Goal: Task Accomplishment & Management: Complete application form

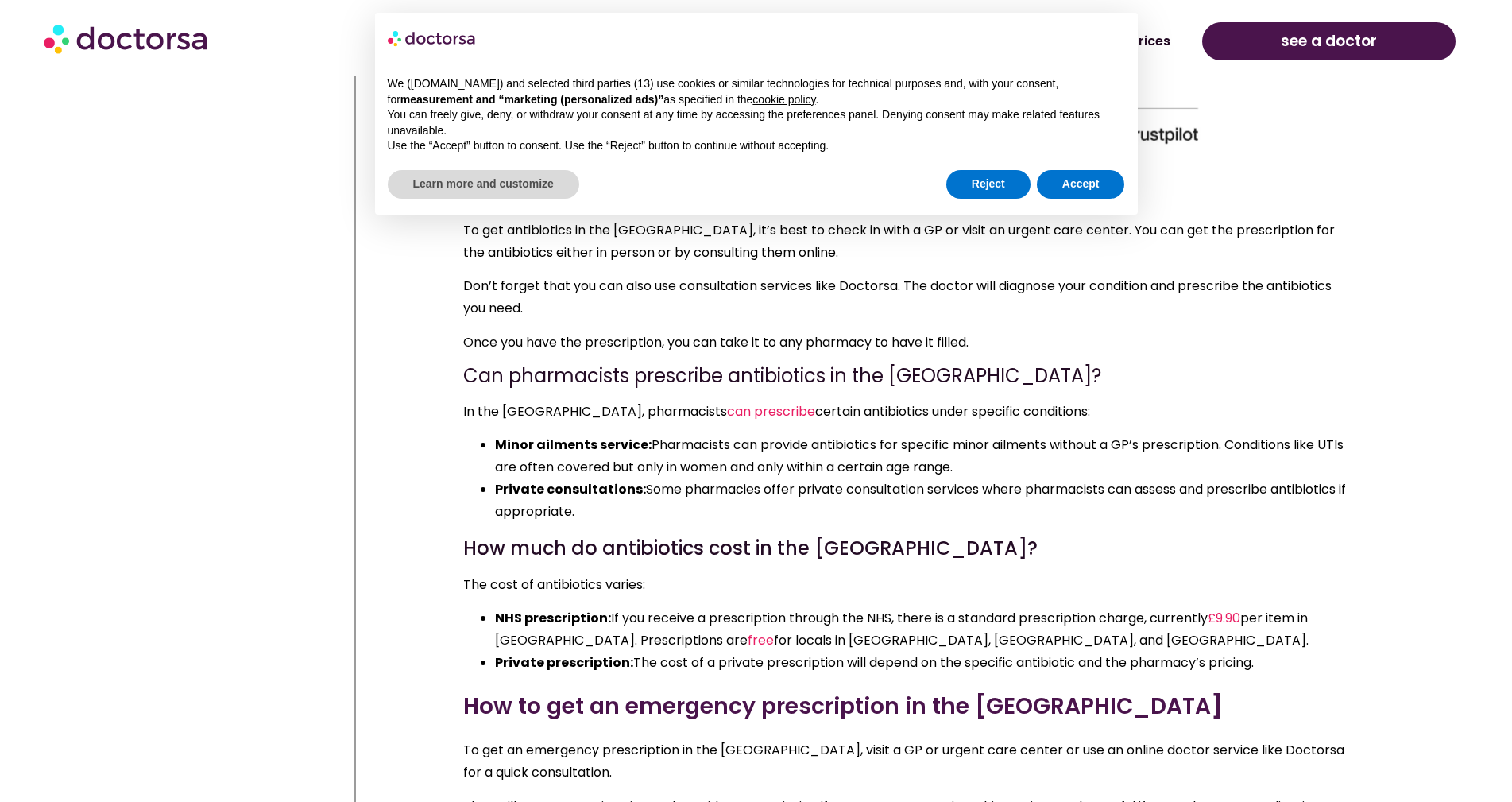
scroll to position [6531, 0]
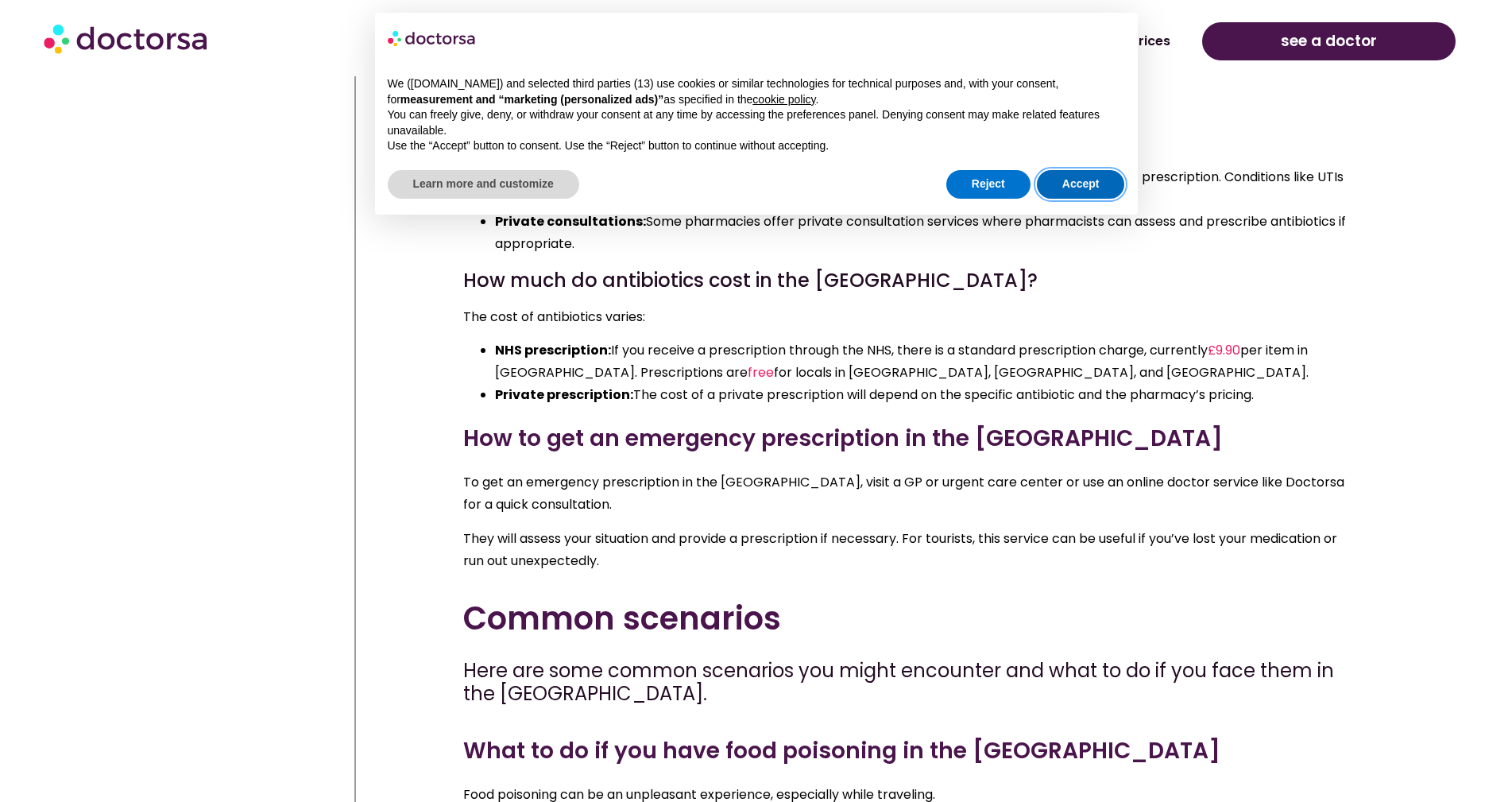
click at [1078, 182] on button "Accept" at bounding box center [1081, 183] width 88 height 28
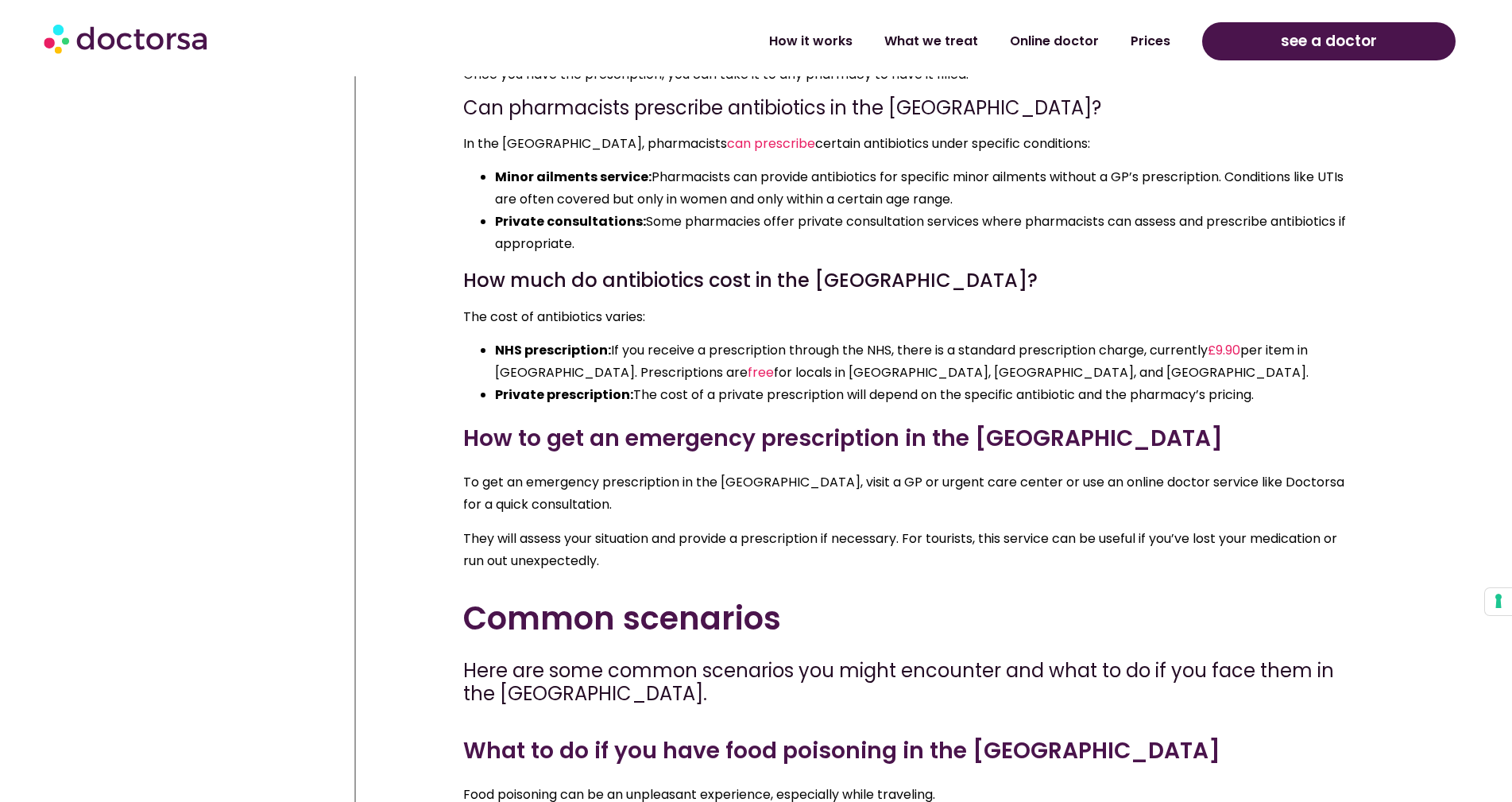
click at [967, 495] on div "To get an emergency prescription in the UK, visit a GP or urgent care center or…" at bounding box center [908, 522] width 890 height 100
click at [1003, 486] on p "To get an emergency prescription in the UK, visit a GP or urgent care center or…" at bounding box center [908, 493] width 890 height 44
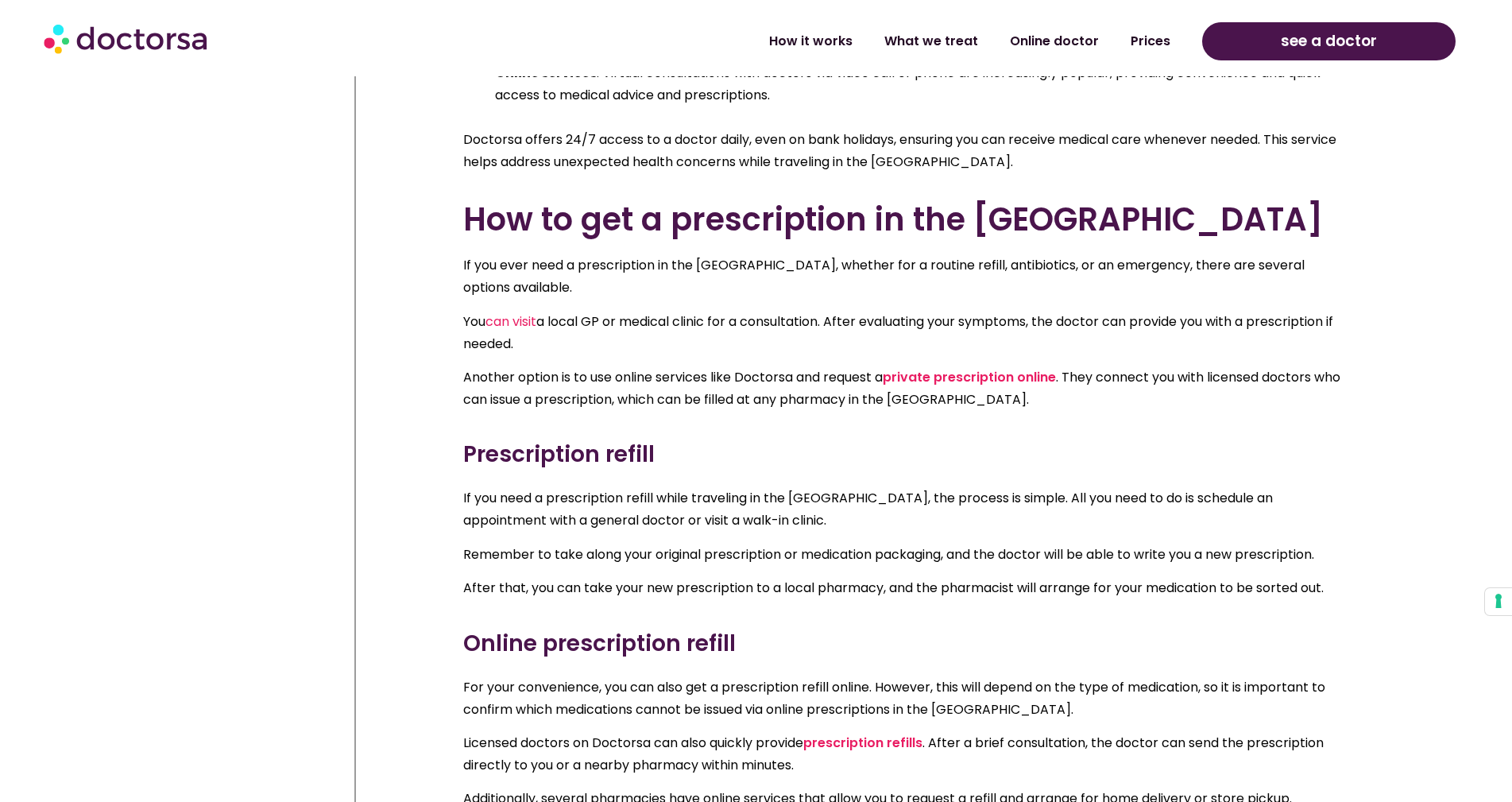
scroll to position [4941, 0]
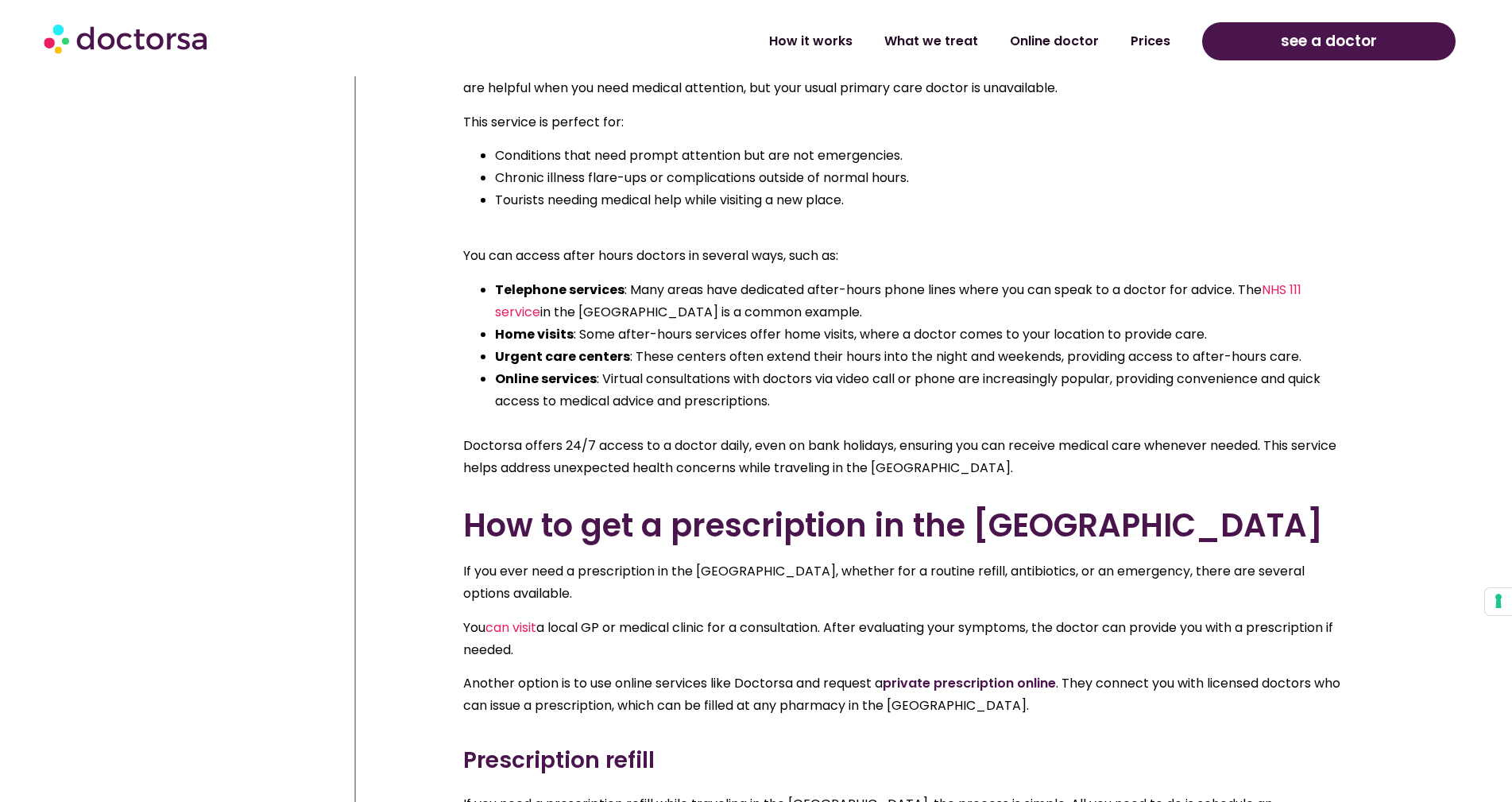
click at [1029, 674] on link "private prescription online" at bounding box center [969, 682] width 173 height 19
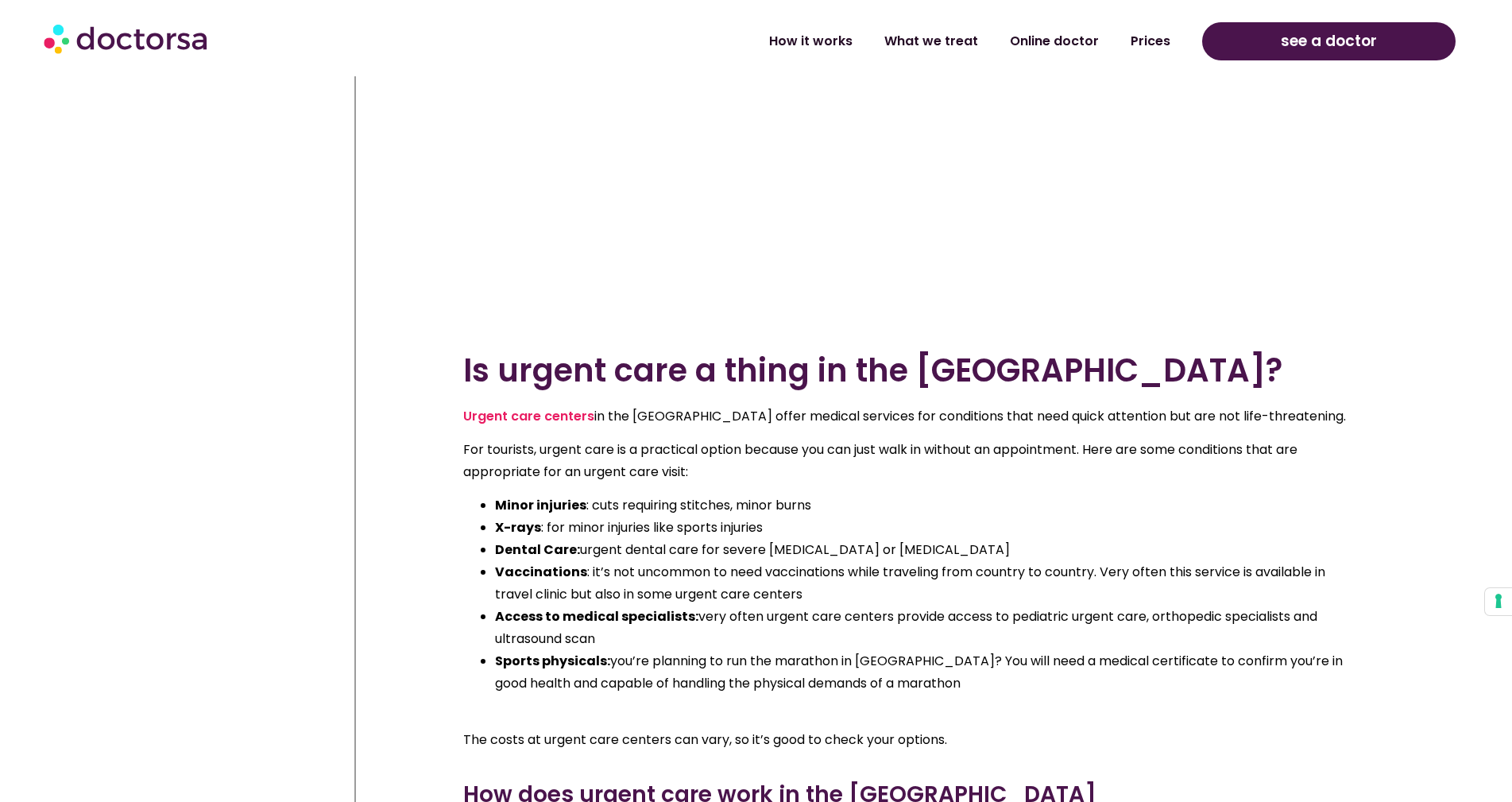
scroll to position [3908, 0]
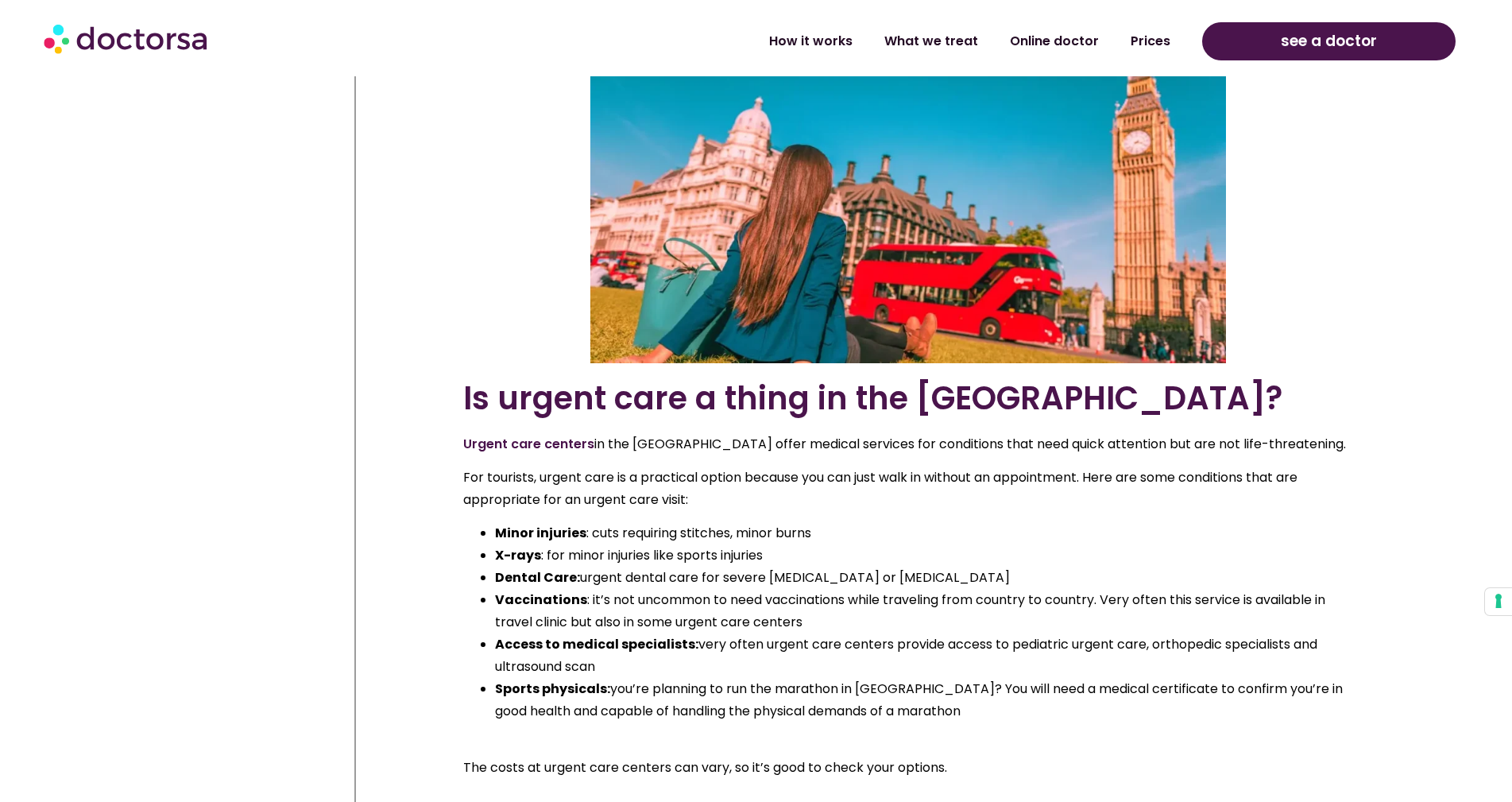
click at [534, 443] on link "Urgent care centers" at bounding box center [529, 443] width 131 height 19
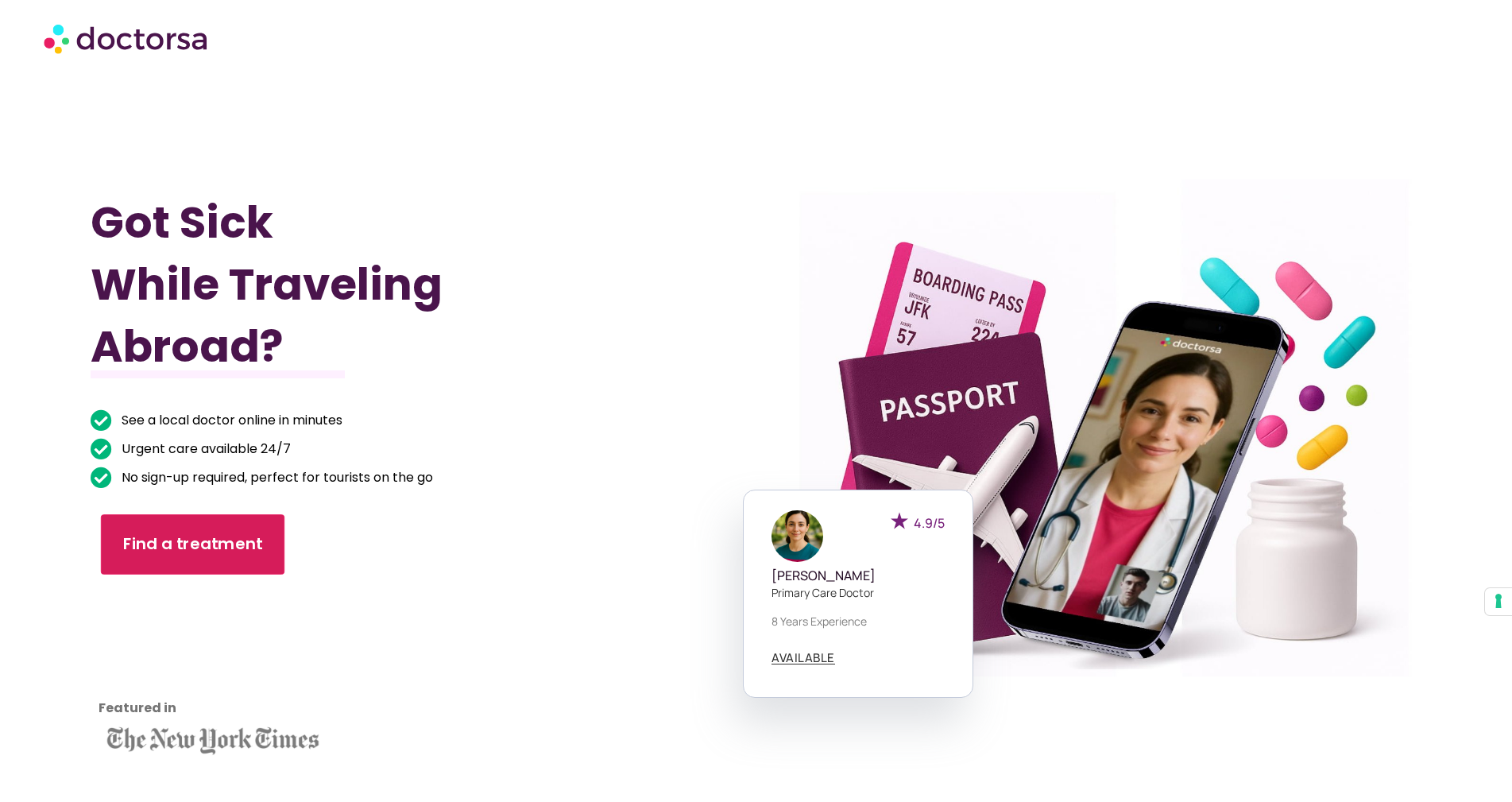
click at [186, 548] on span "Find a treatment" at bounding box center [193, 545] width 140 height 24
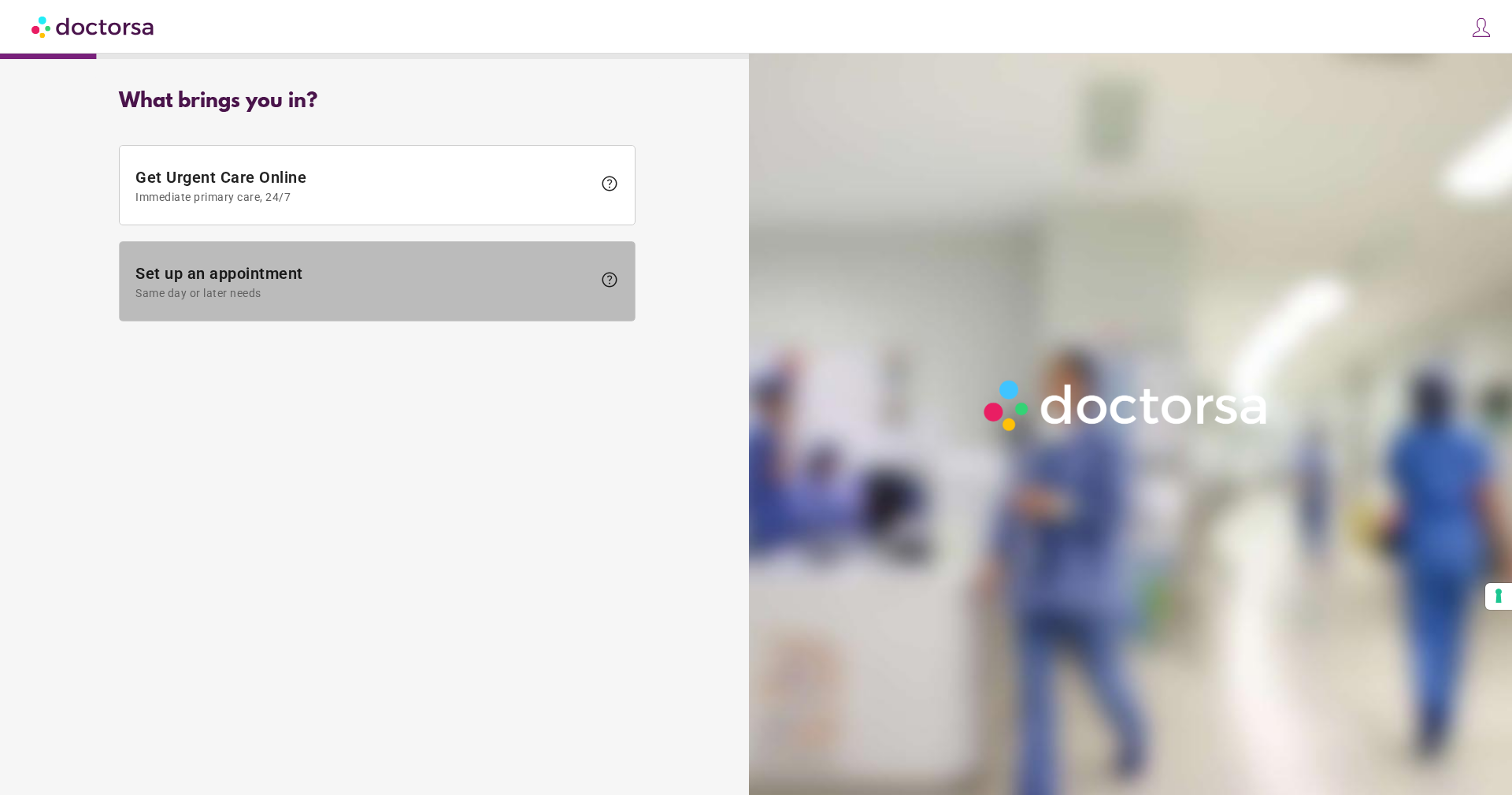
click at [205, 275] on span "Set up an appointment Same day or later needs" at bounding box center [363, 282] width 457 height 35
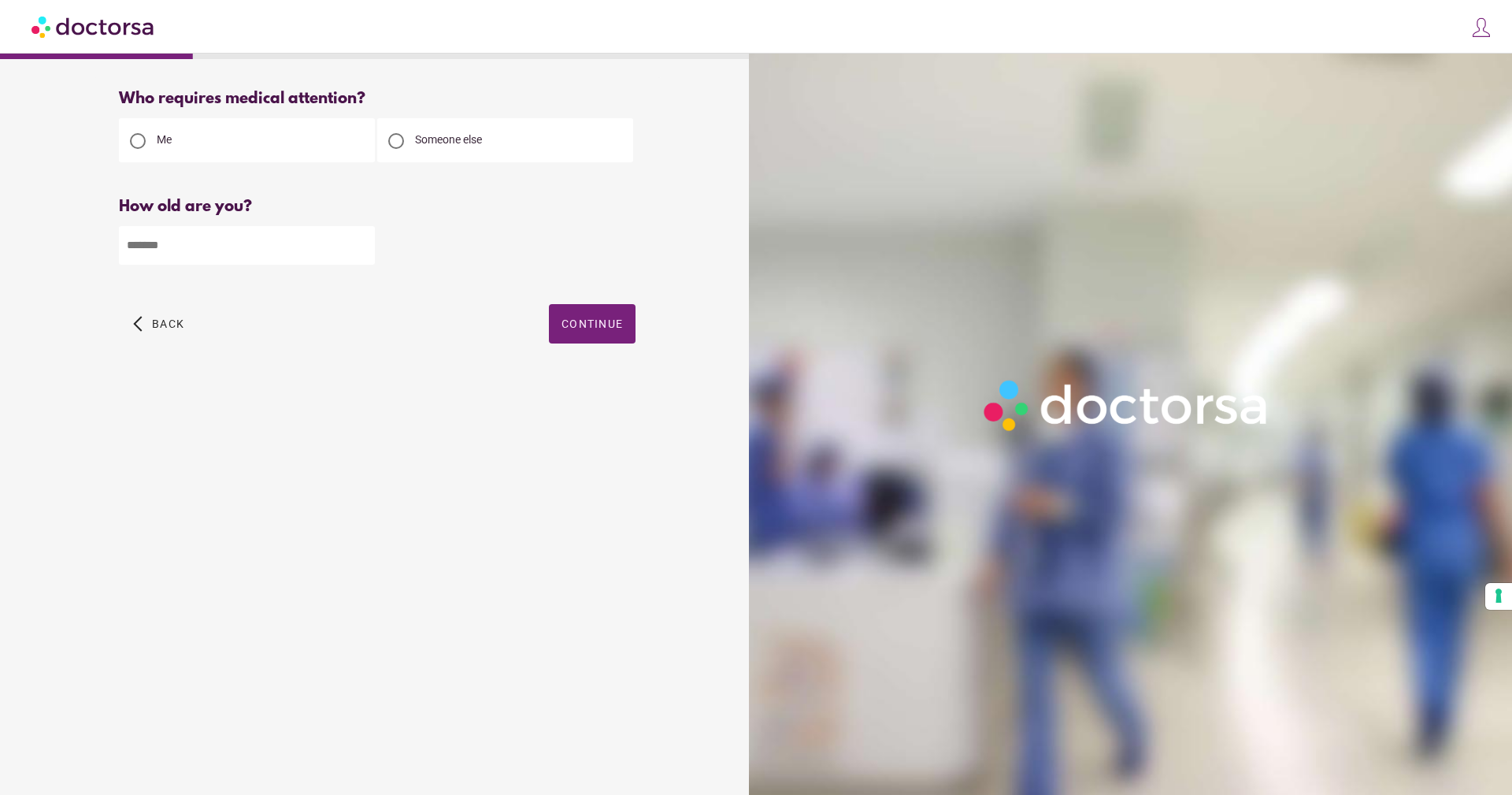
click at [396, 141] on div at bounding box center [396, 141] width 16 height 16
click at [261, 255] on input "number" at bounding box center [246, 246] width 256 height 39
type input "**"
click at [558, 324] on span "button" at bounding box center [592, 324] width 86 height 40
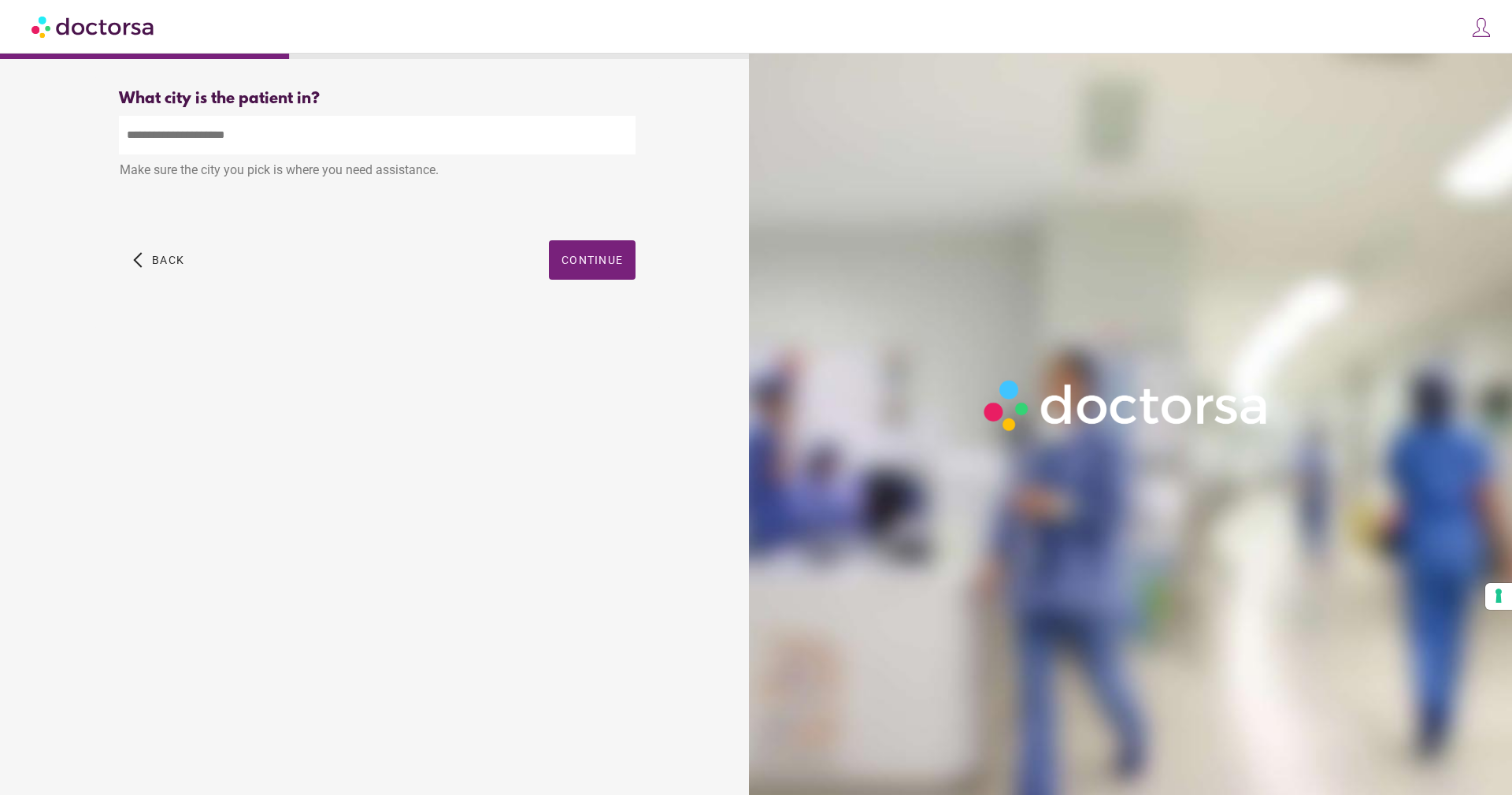
click at [399, 137] on input "text" at bounding box center [377, 135] width 517 height 39
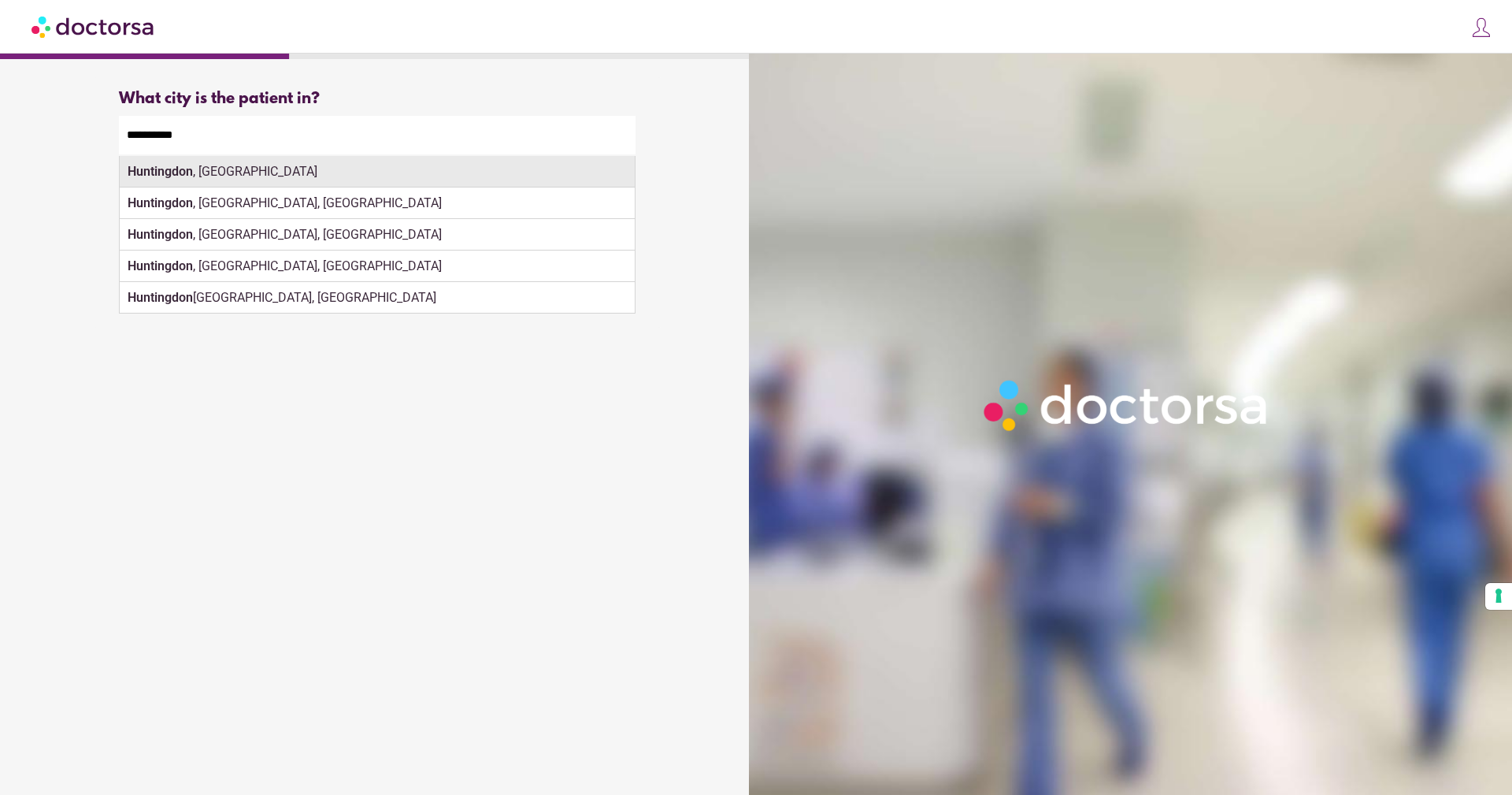
click at [220, 177] on div "Huntingdon , UK" at bounding box center [377, 172] width 515 height 31
type input "**********"
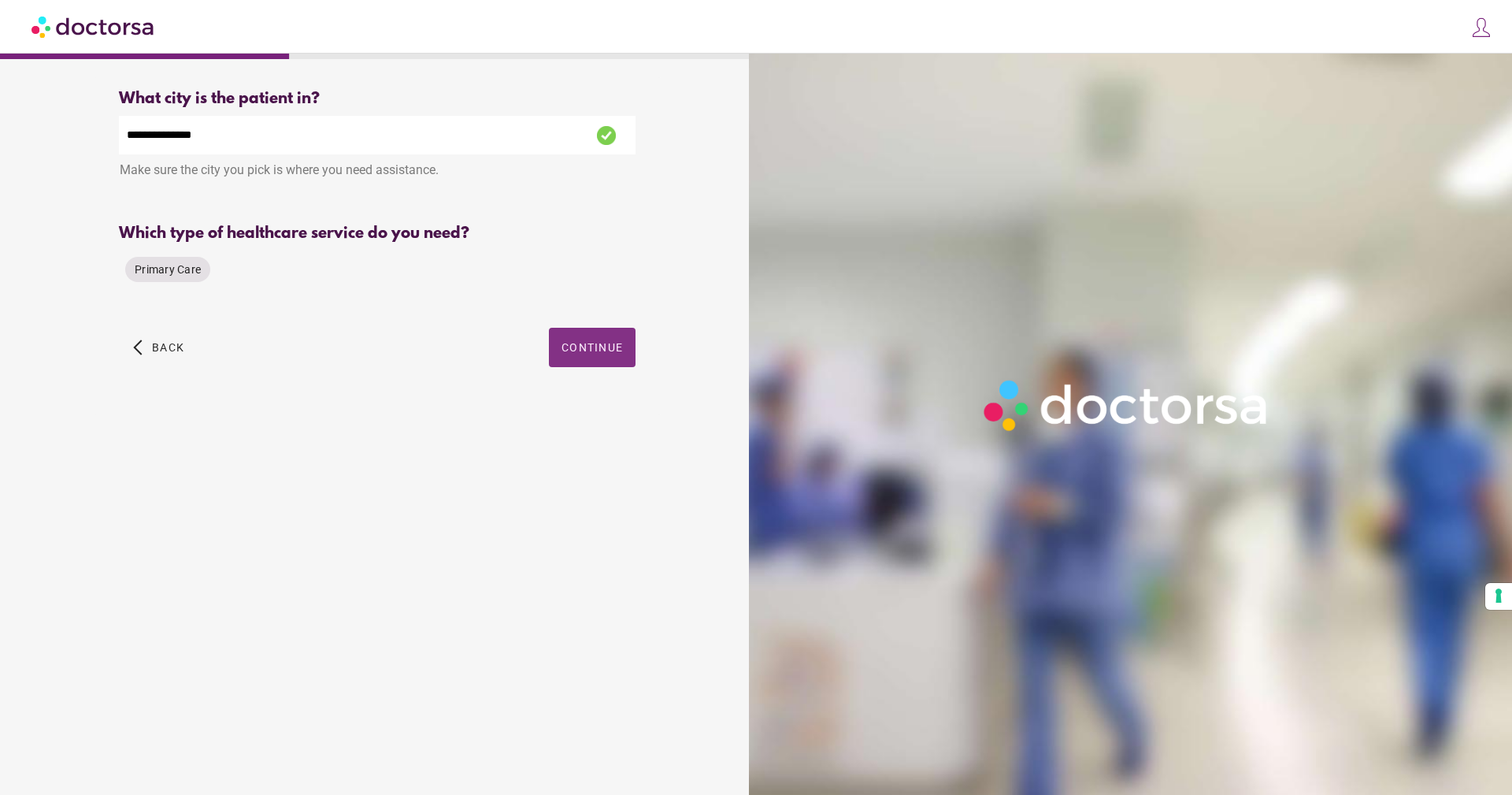
click at [589, 350] on span "Continue" at bounding box center [592, 347] width 61 height 13
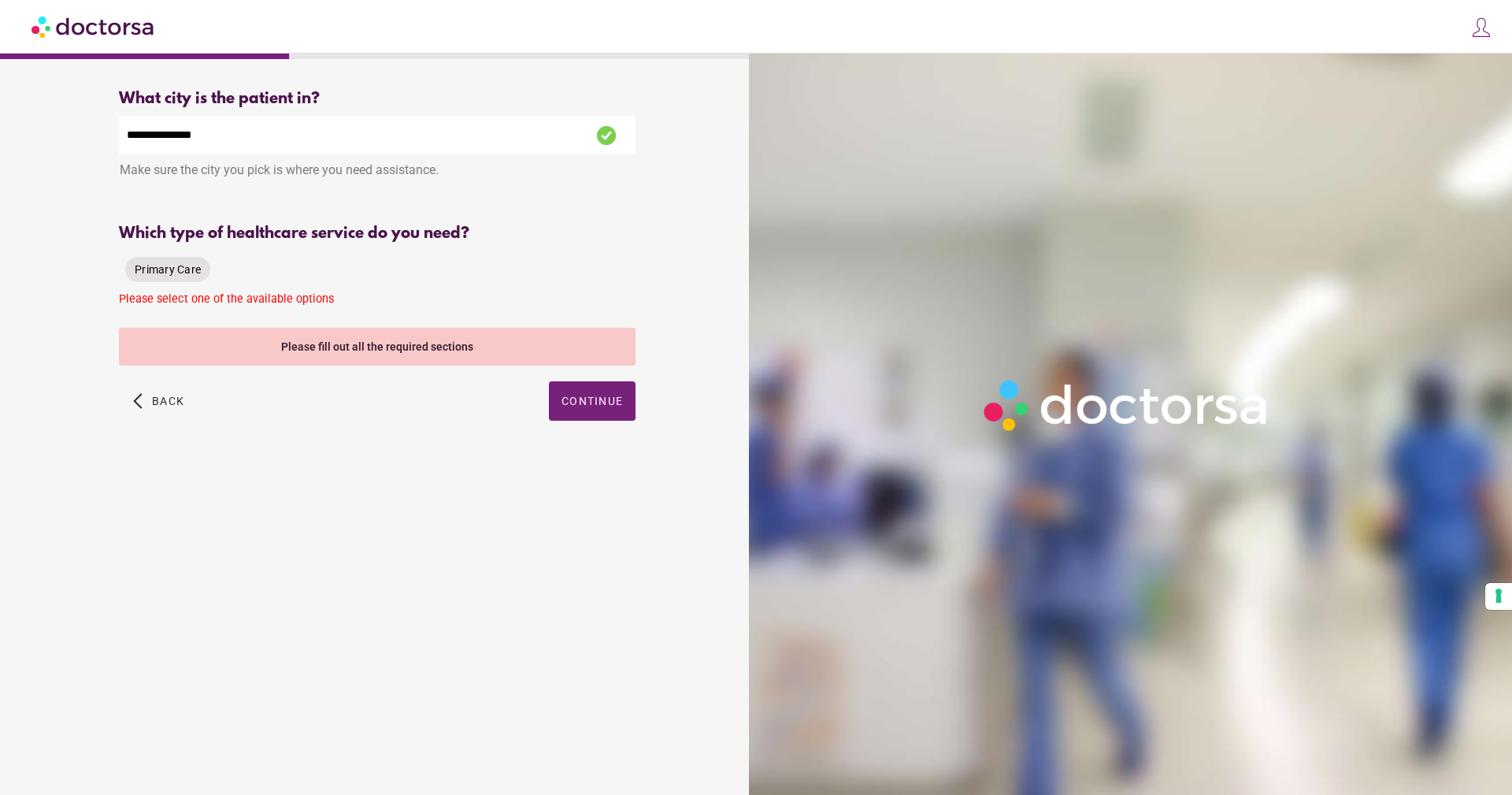
click at [198, 268] on span "Primary Care" at bounding box center [168, 269] width 66 height 13
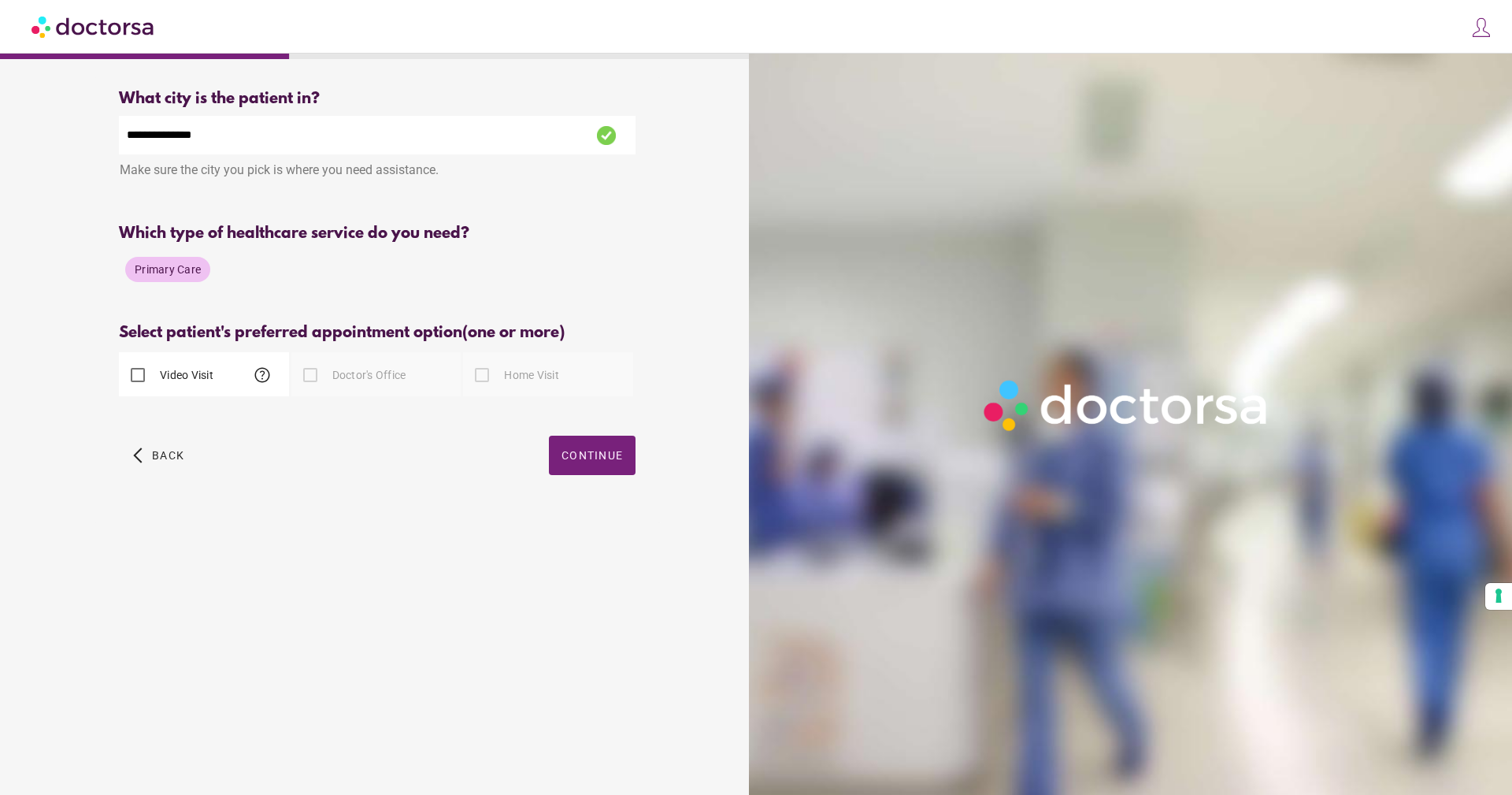
click at [158, 377] on label "Video Visit" at bounding box center [185, 375] width 56 height 16
click at [597, 449] on span "button" at bounding box center [592, 455] width 86 height 40
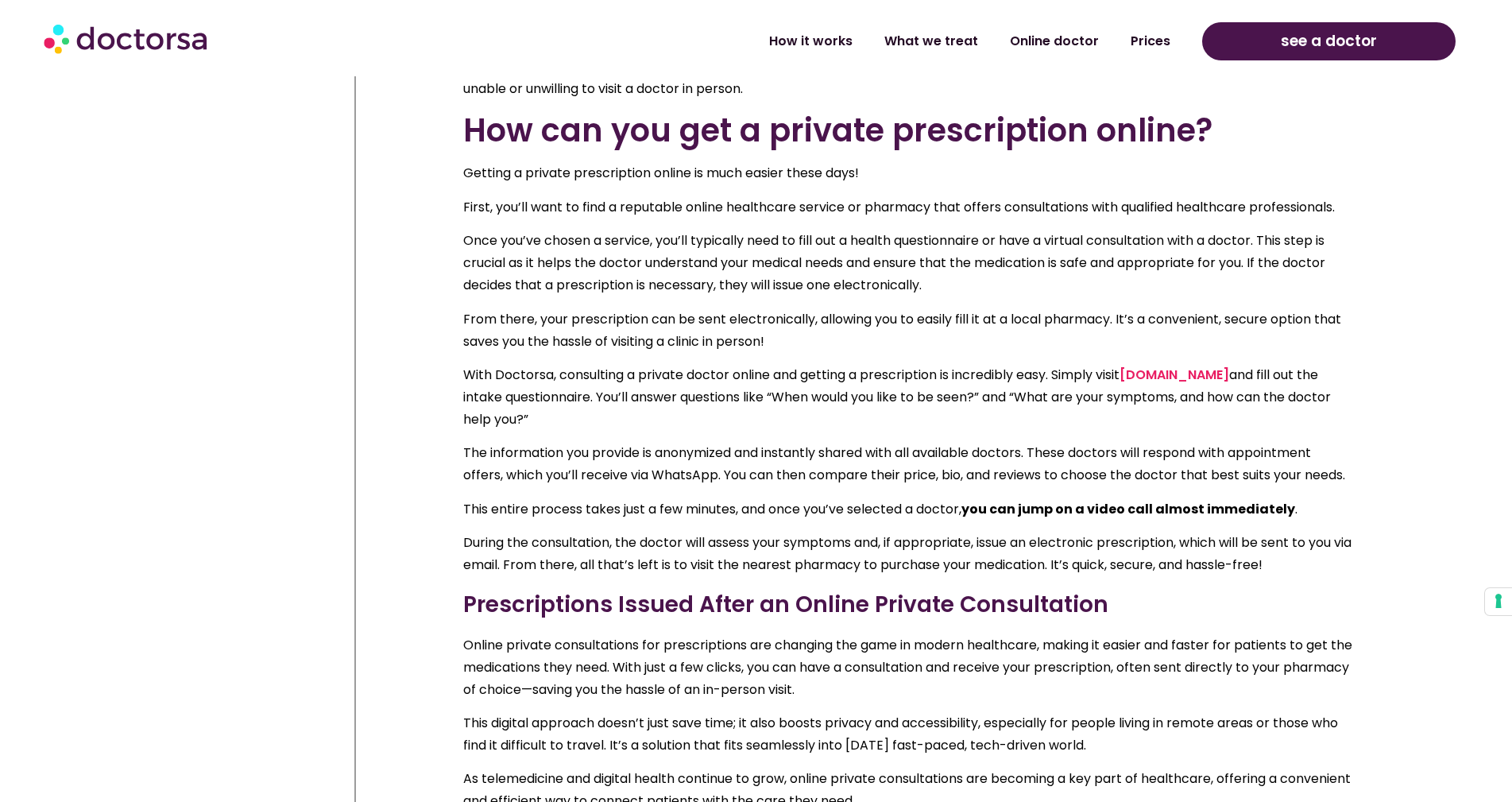
scroll to position [3577, 0]
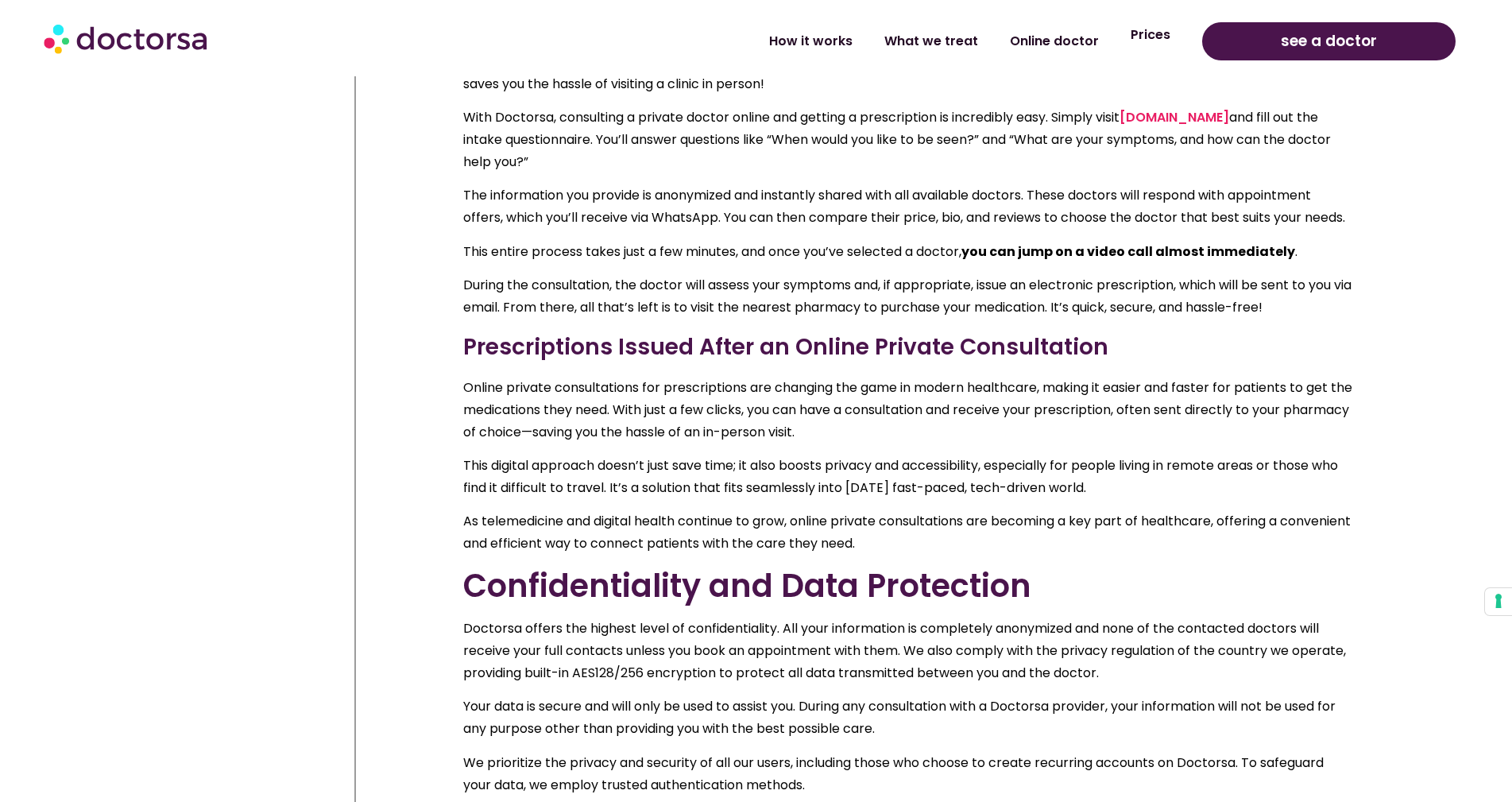
click at [1166, 33] on link "Prices" at bounding box center [1149, 34] width 72 height 36
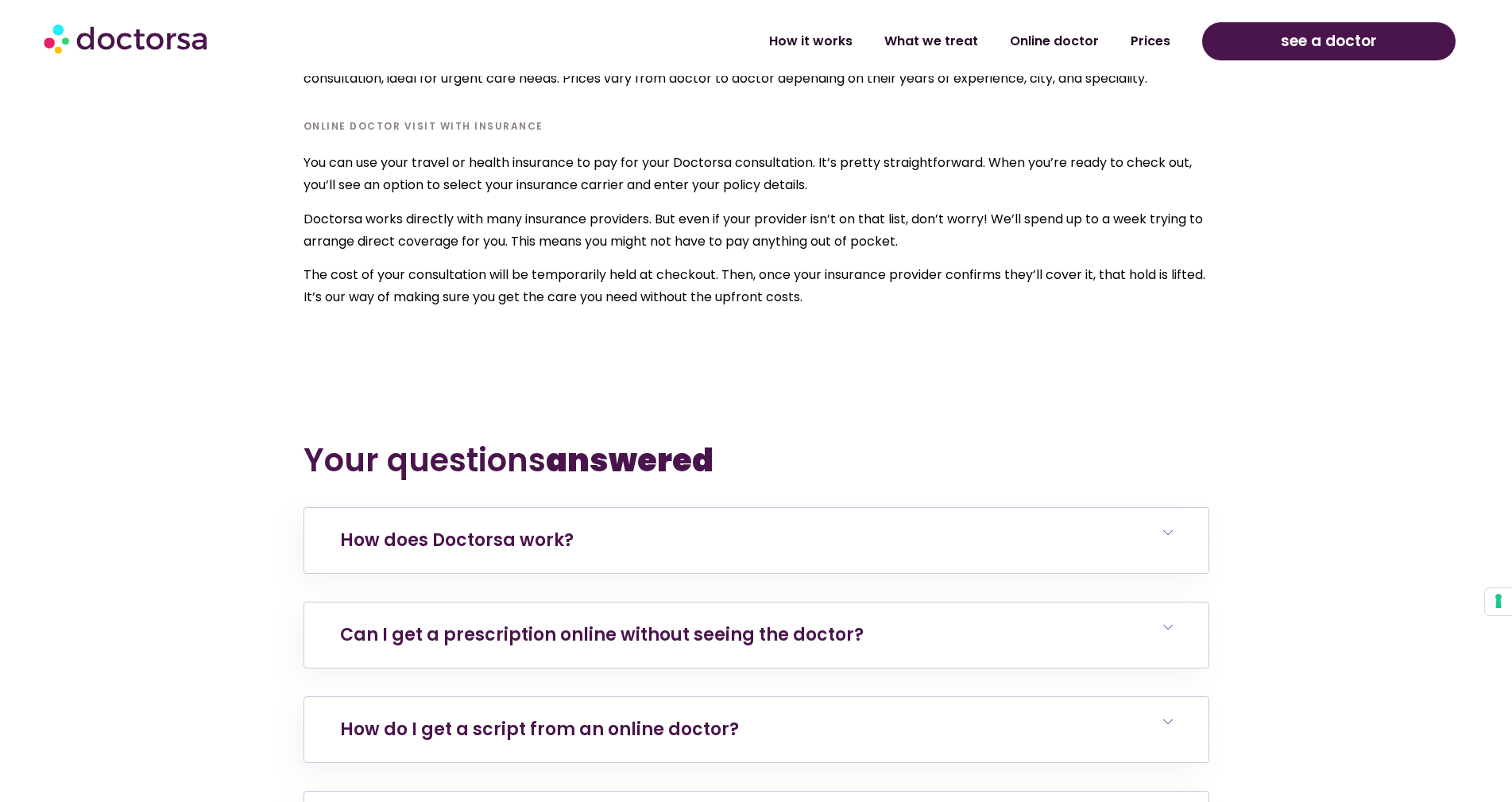
scroll to position [5564, 0]
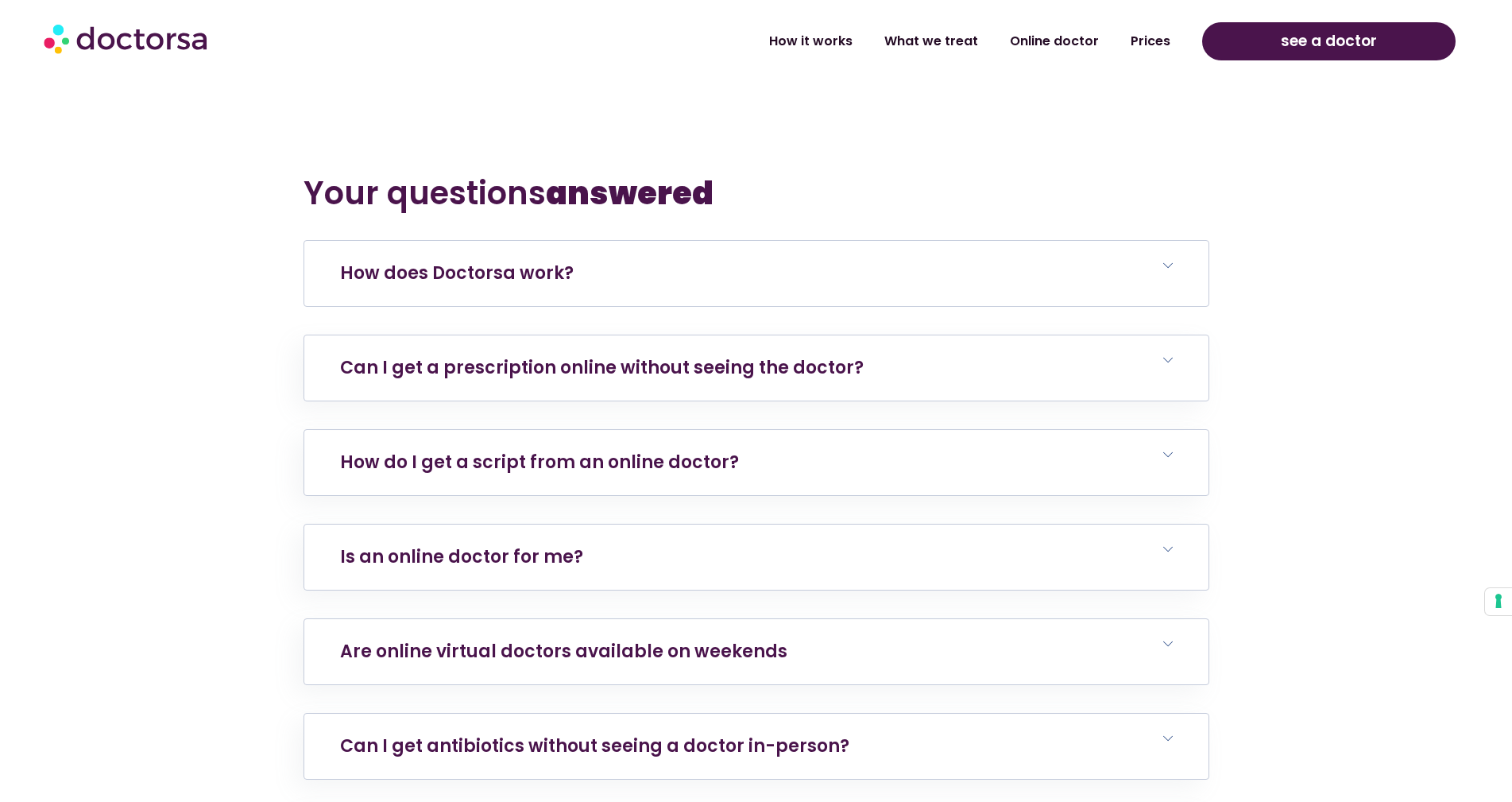
click at [1167, 270] on icon at bounding box center [1168, 266] width 10 height 10
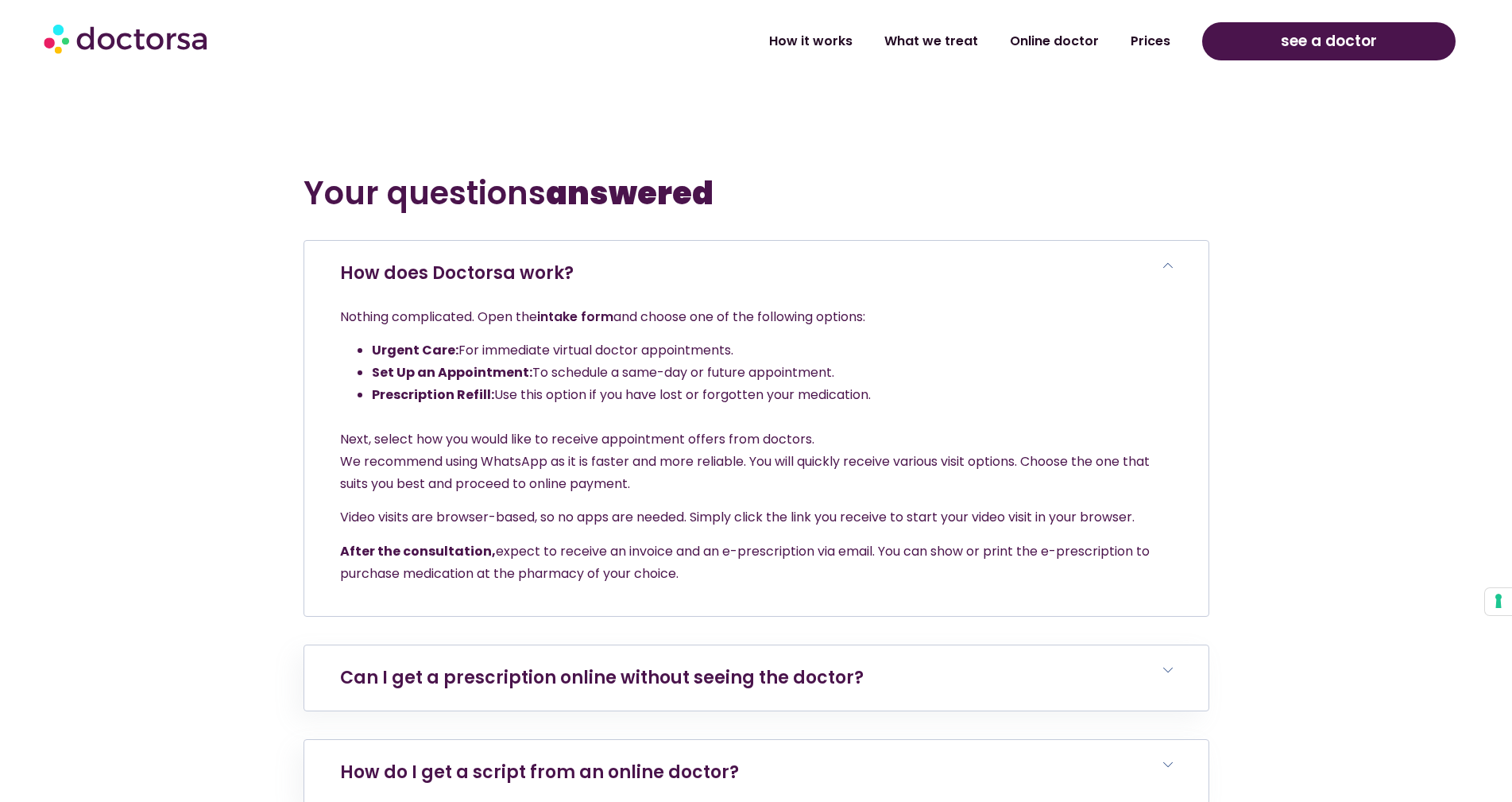
click at [584, 317] on link "intake form" at bounding box center [575, 317] width 76 height 19
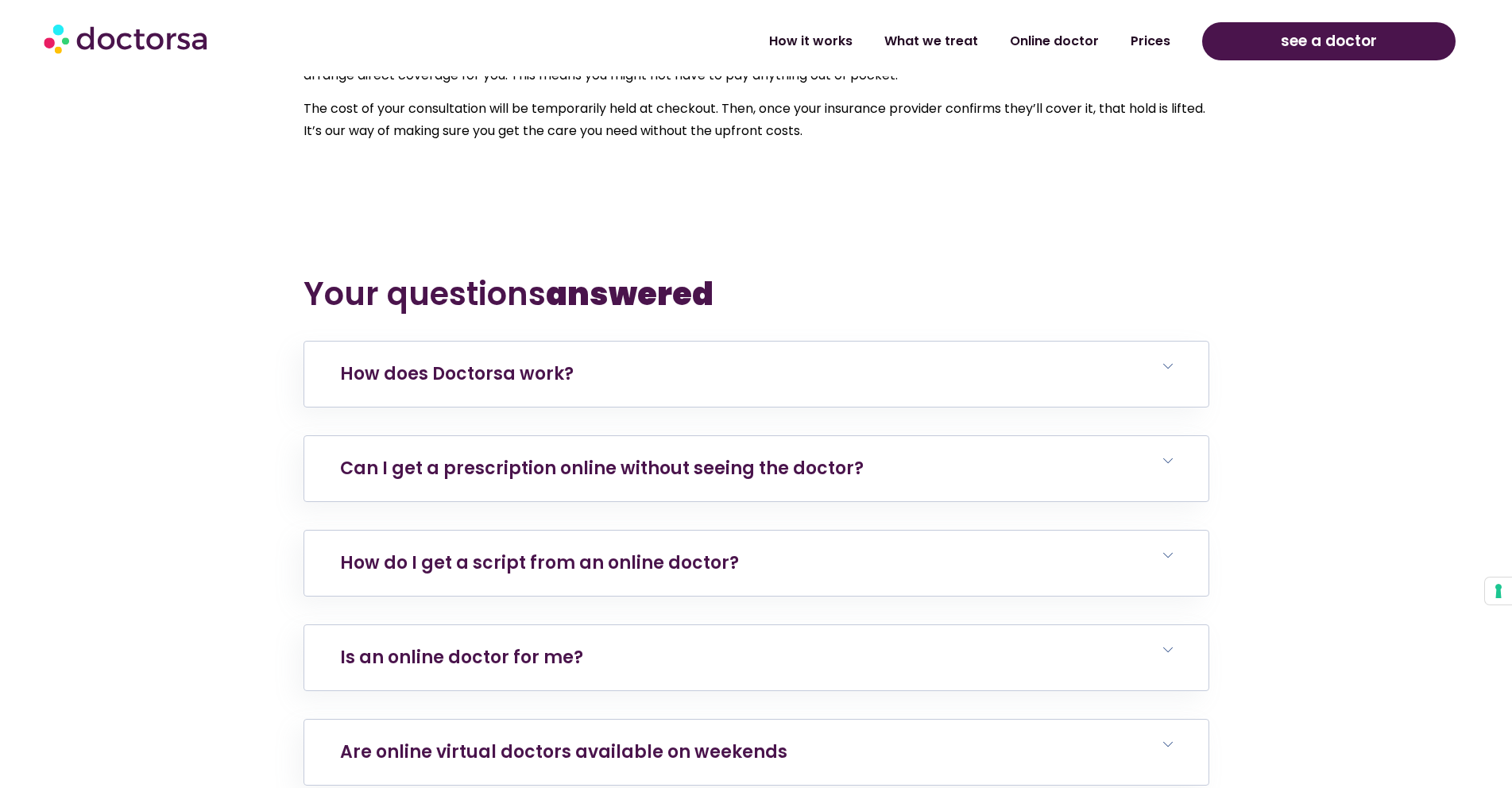
scroll to position [5562, 0]
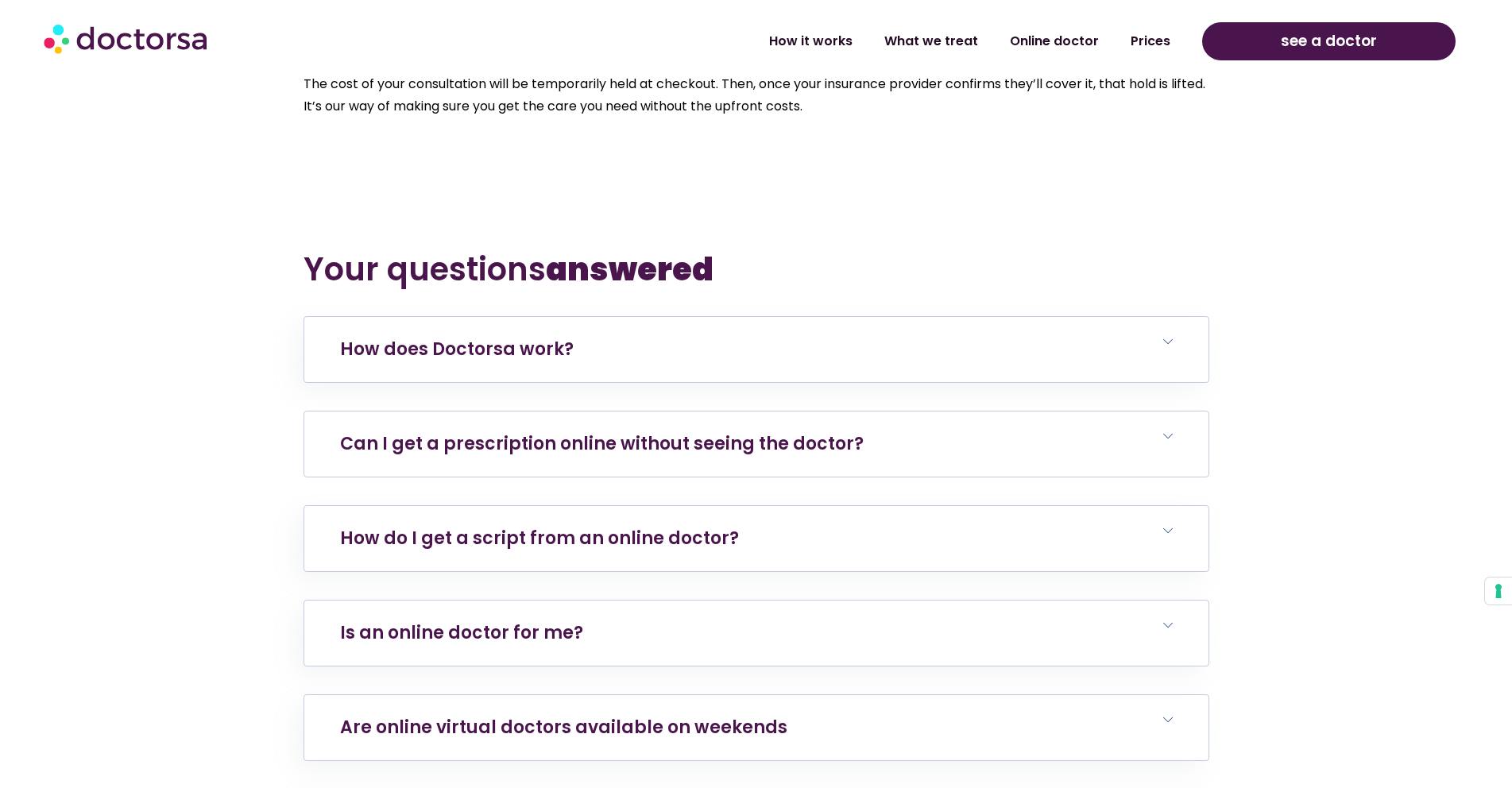
click at [866, 436] on h6 "Can I get a prescription online without seeing the doctor?" at bounding box center [756, 444] width 904 height 65
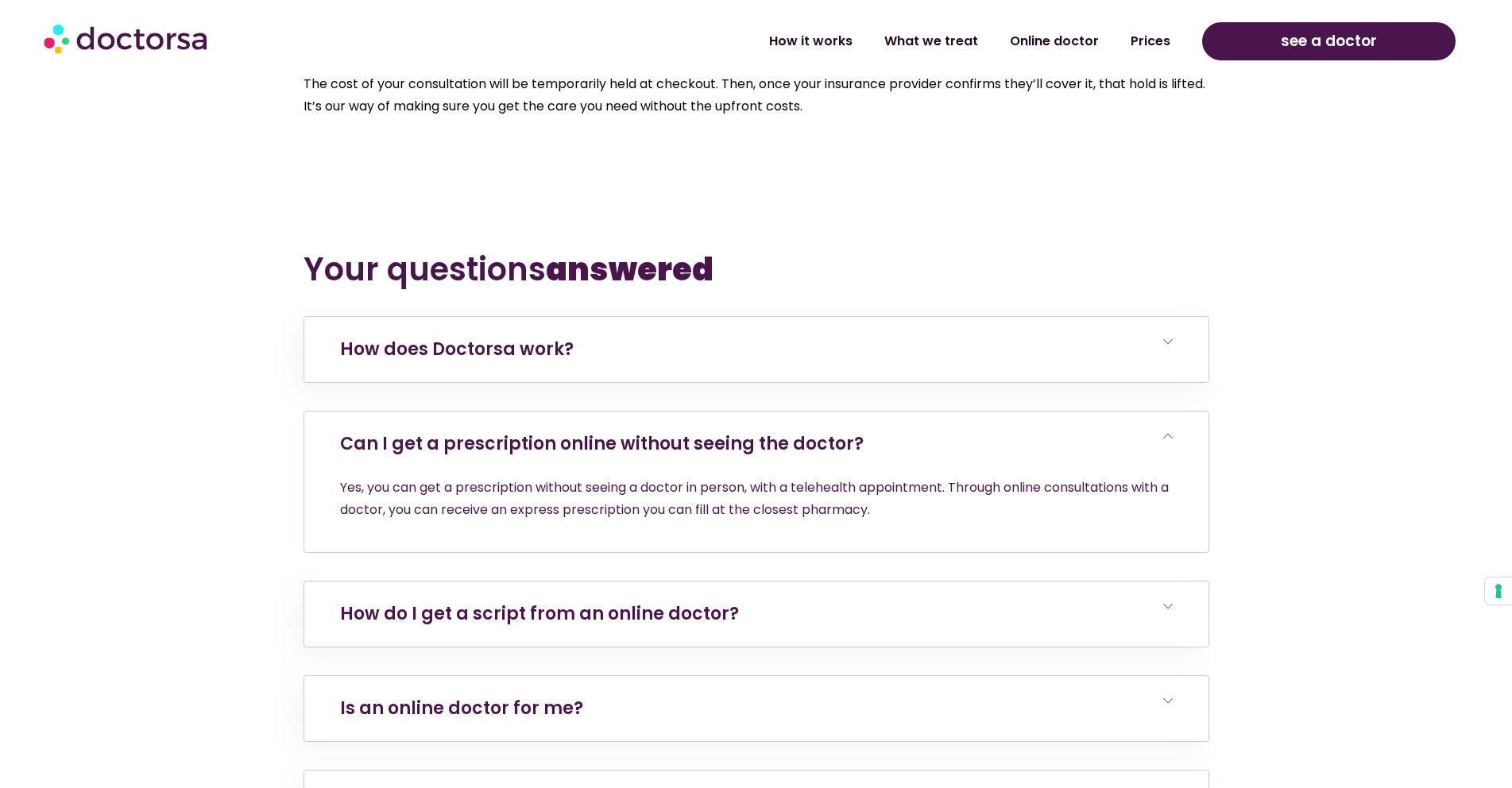
click at [866, 436] on h6 "Can I get a prescription online without seeing the doctor?" at bounding box center [756, 444] width 904 height 65
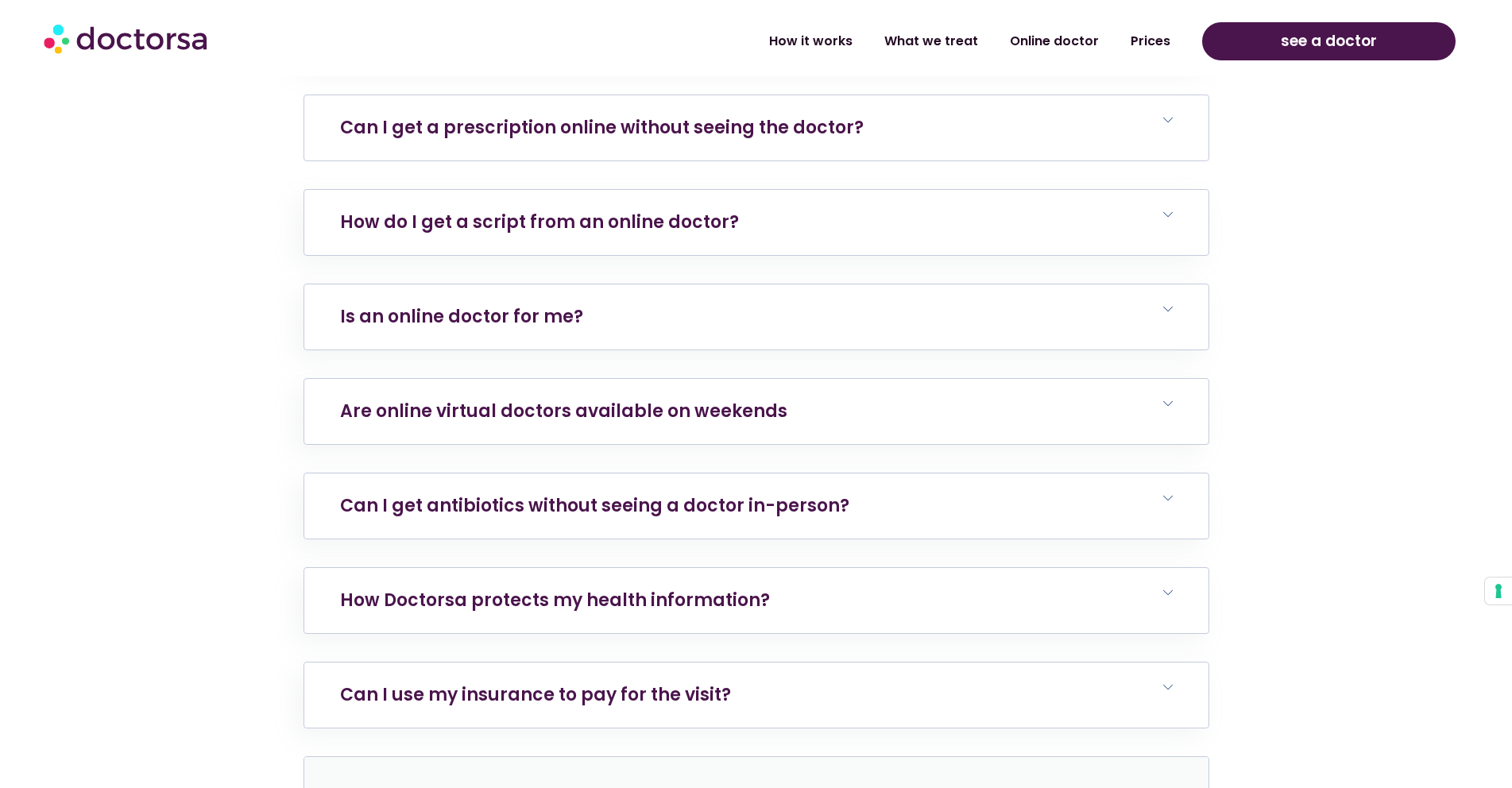
scroll to position [5880, 0]
click at [754, 317] on h6 "Is an online doctor for me?" at bounding box center [756, 316] width 904 height 65
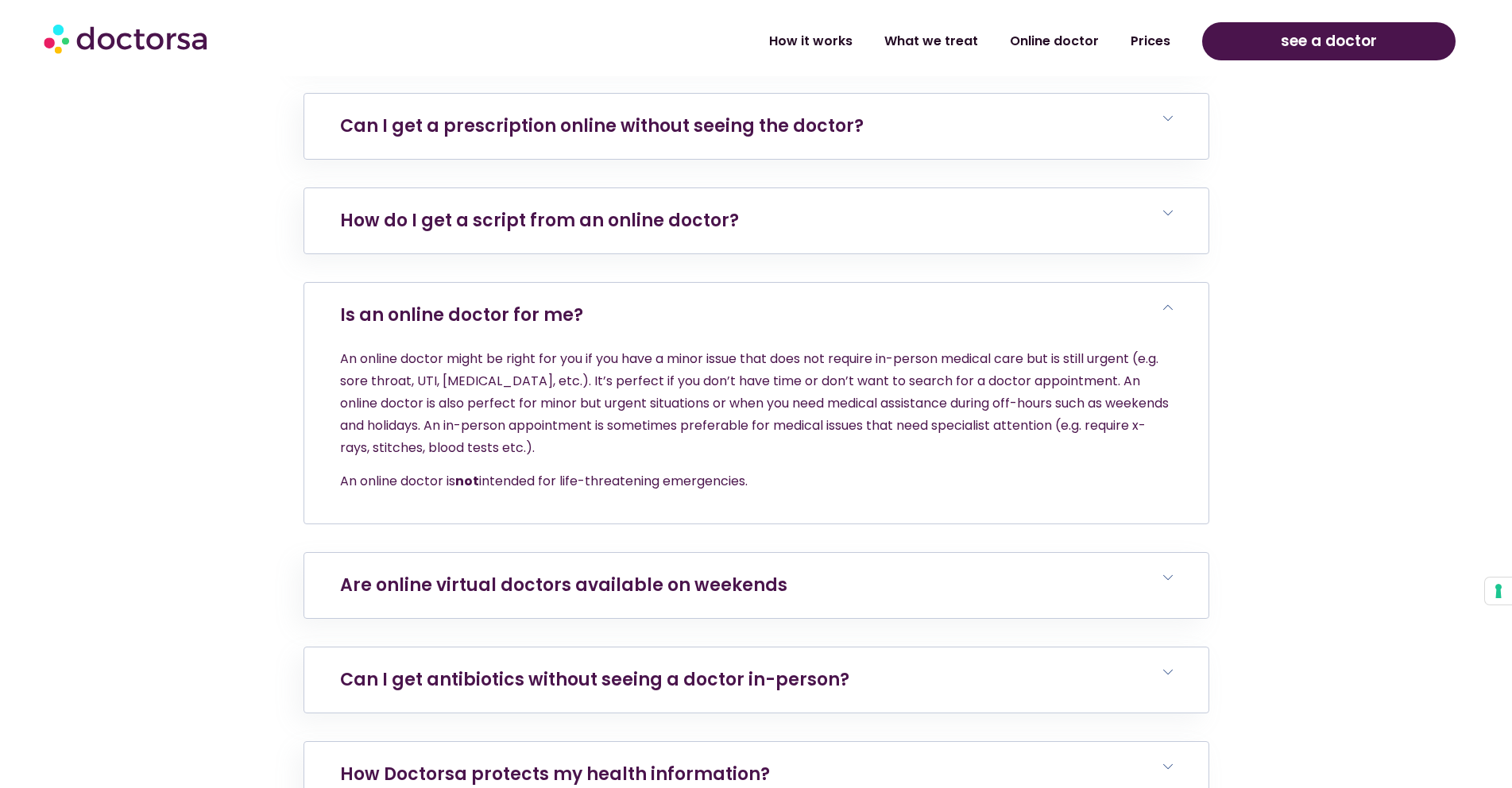
click at [754, 317] on h6 "Is an online doctor for me?" at bounding box center [756, 316] width 904 height 65
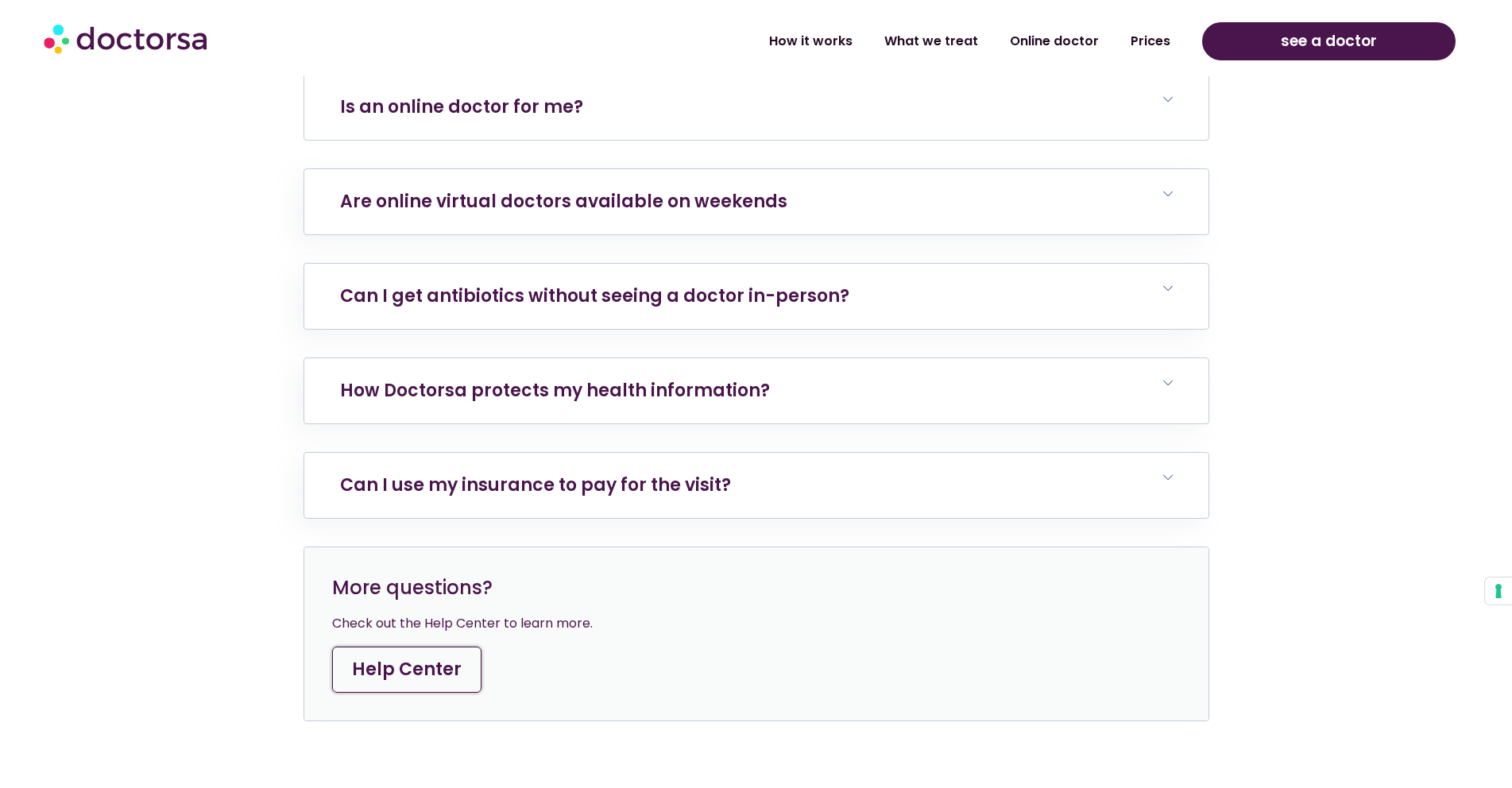
scroll to position [6118, 0]
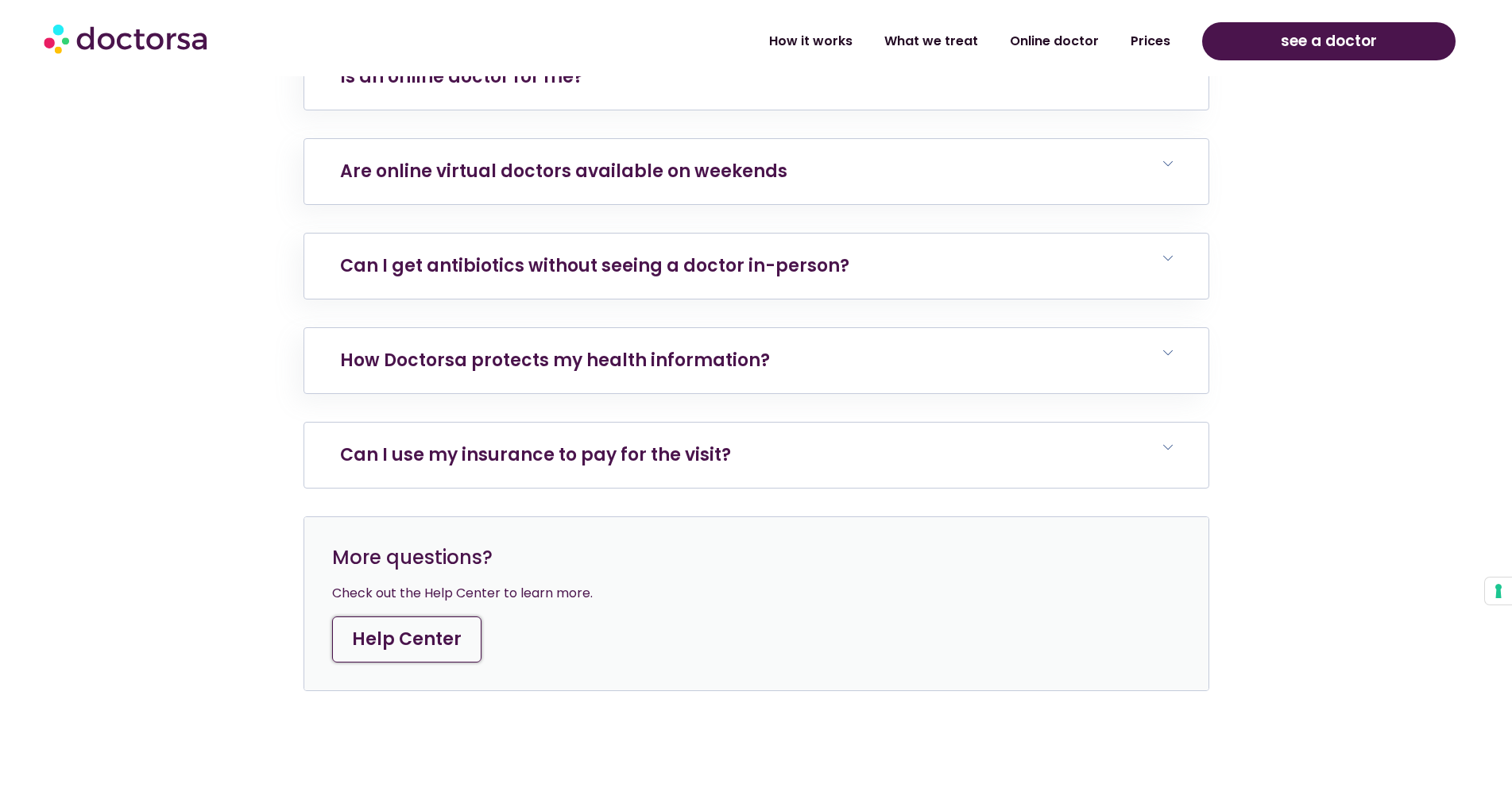
click at [797, 449] on h6 "Can I use my insurance to pay for the visit?" at bounding box center [756, 455] width 904 height 65
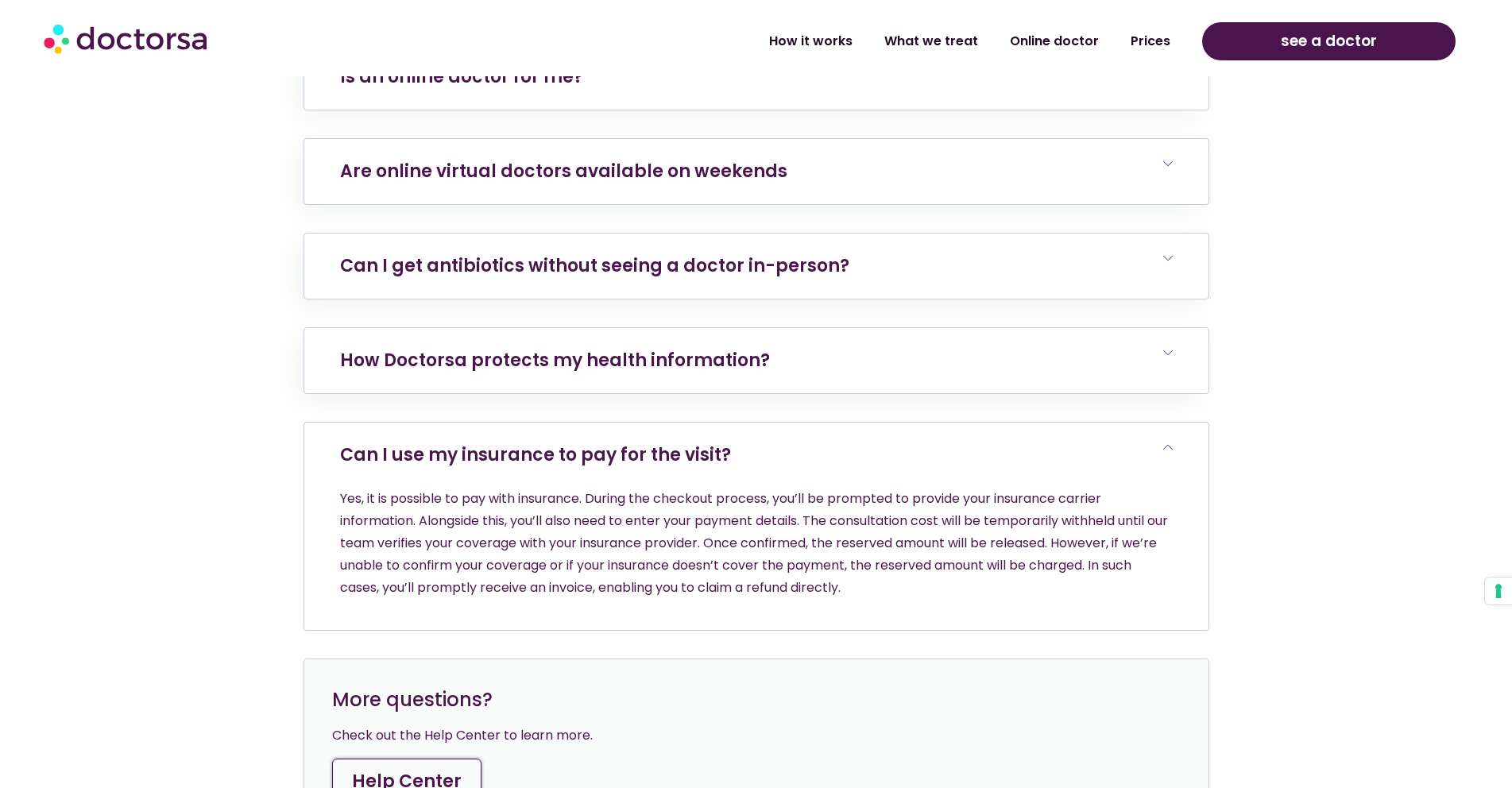
click at [797, 449] on h6 "Can I use my insurance to pay for the visit?" at bounding box center [756, 455] width 904 height 65
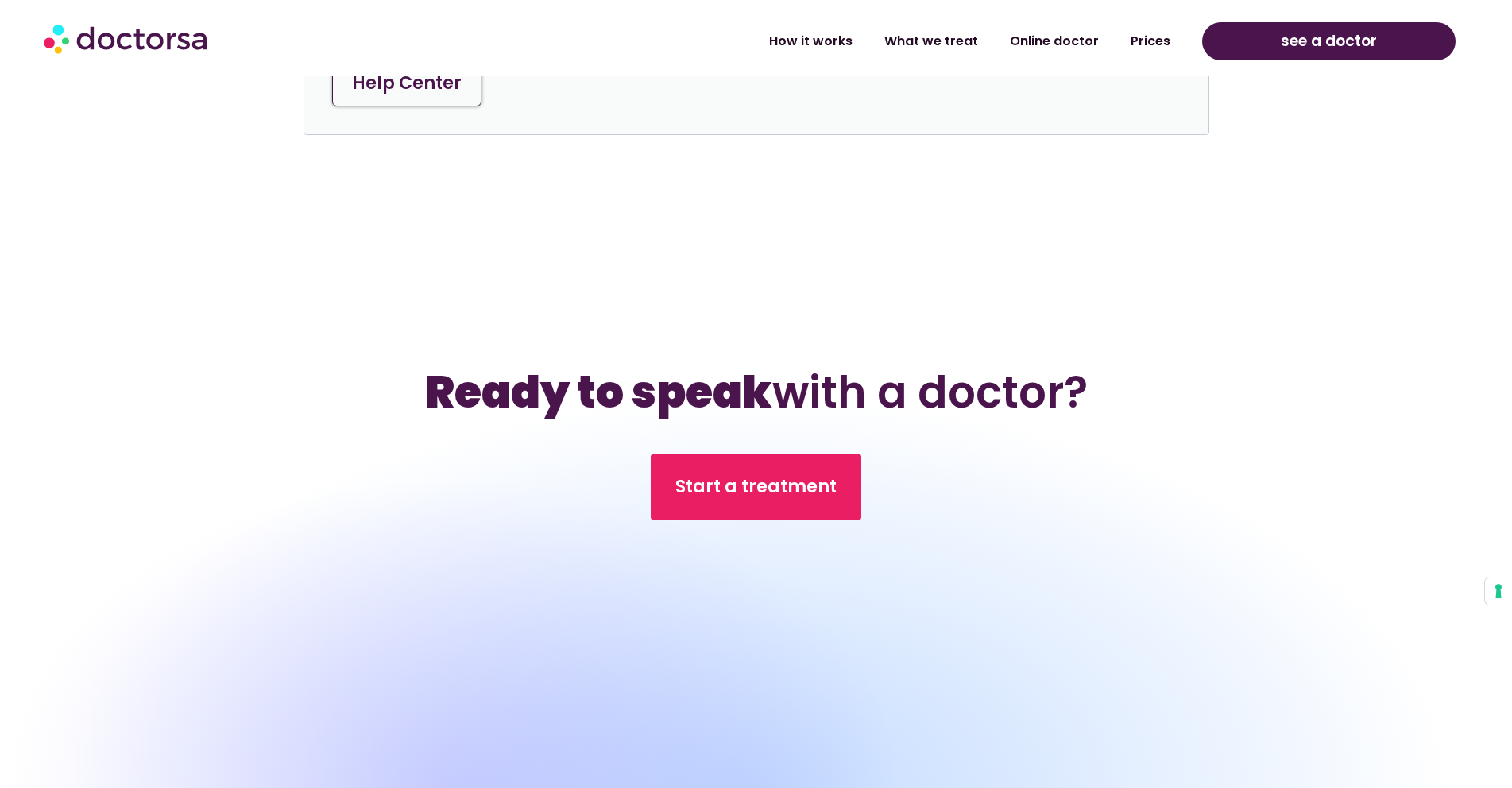
scroll to position [7151, 0]
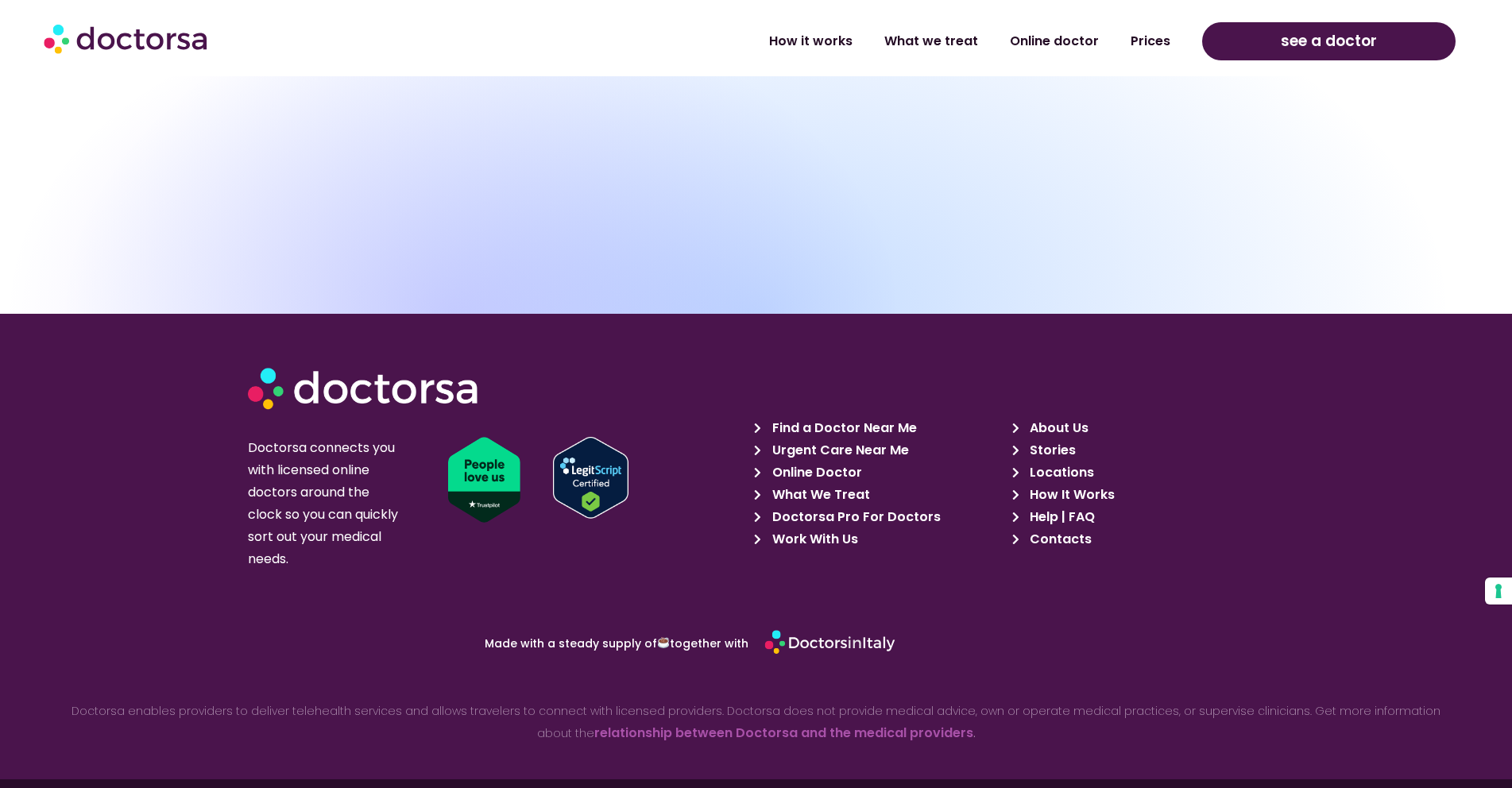
click at [1052, 430] on span "About Us" at bounding box center [1057, 428] width 63 height 23
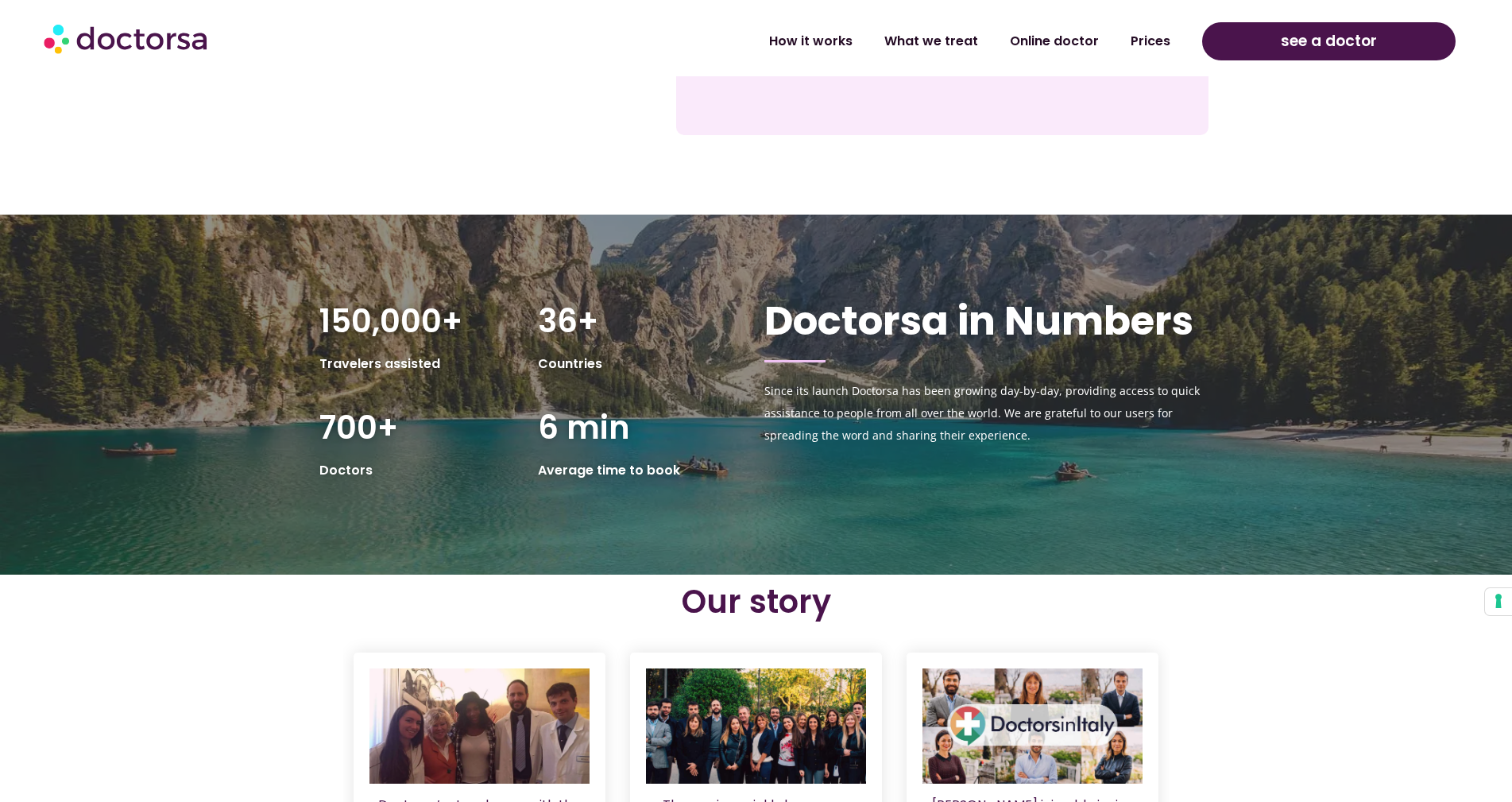
scroll to position [296, 0]
